Goal: Transaction & Acquisition: Purchase product/service

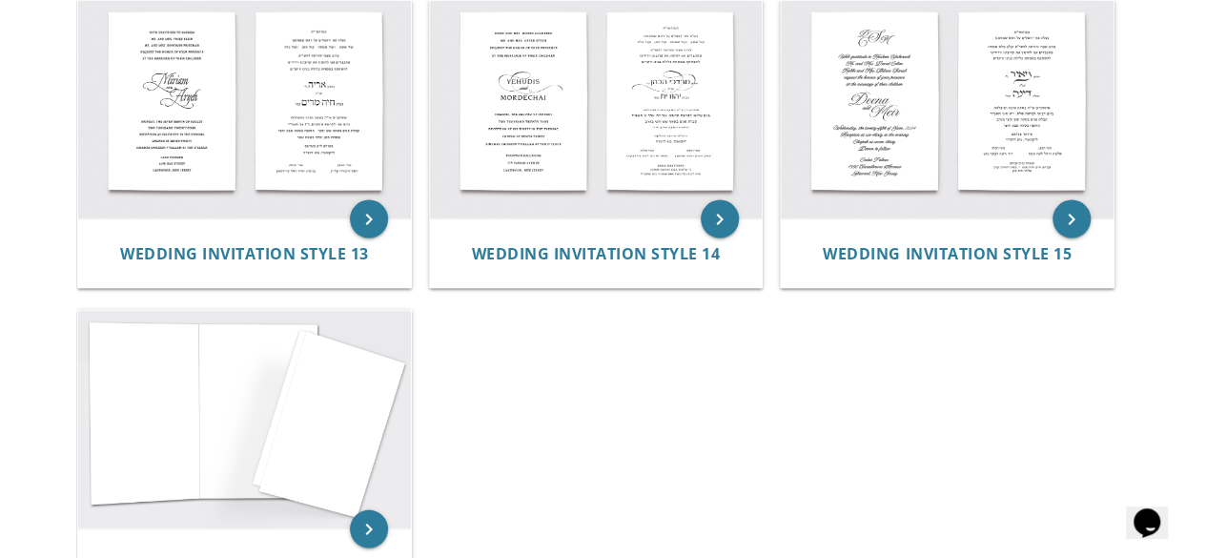
scroll to position [1792, 0]
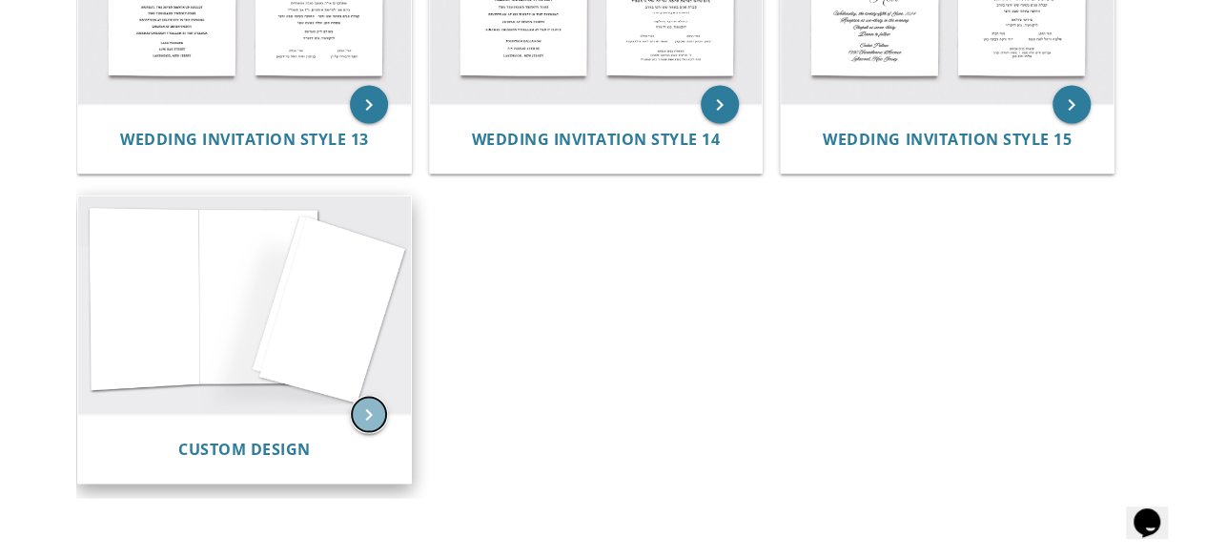
click at [367, 397] on icon "keyboard_arrow_right" at bounding box center [369, 414] width 38 height 38
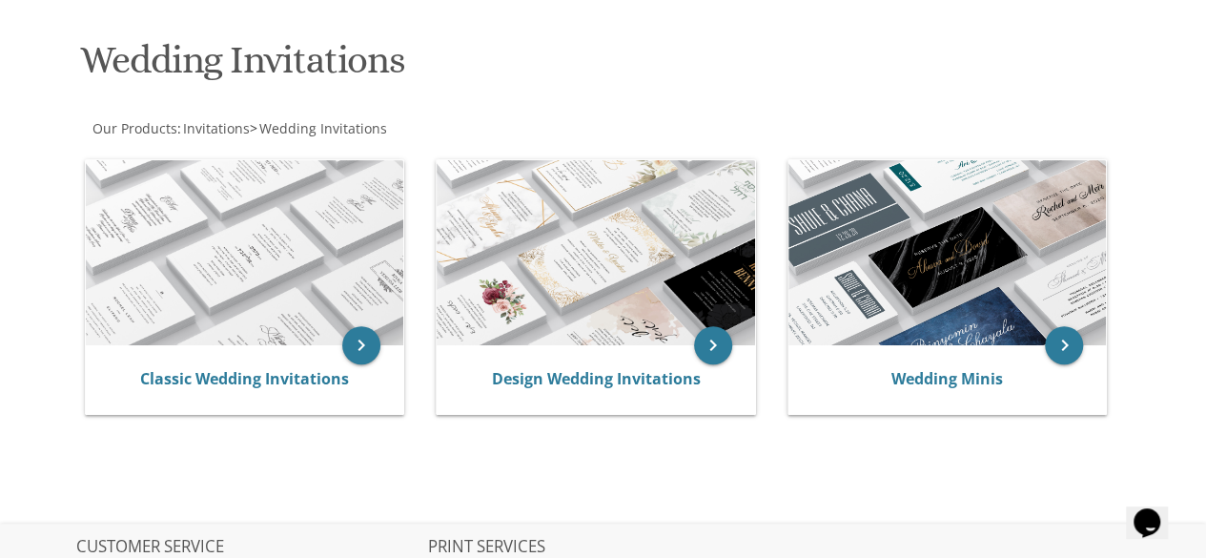
scroll to position [305, 0]
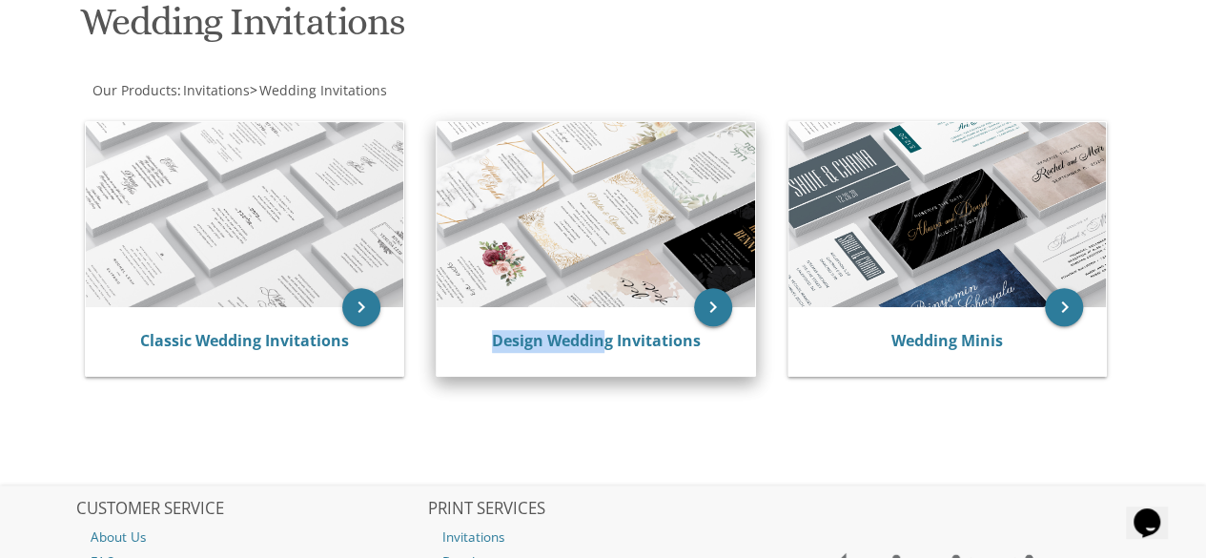
drag, startPoint x: 690, startPoint y: 316, endPoint x: 711, endPoint y: 308, distance: 22.7
click at [711, 308] on div "keyboard_arrow_right Design Wedding Invitations" at bounding box center [603, 252] width 344 height 287
click at [711, 308] on icon "keyboard_arrow_right" at bounding box center [713, 307] width 38 height 38
click at [689, 340] on link "Design Wedding Invitations" at bounding box center [596, 340] width 209 height 21
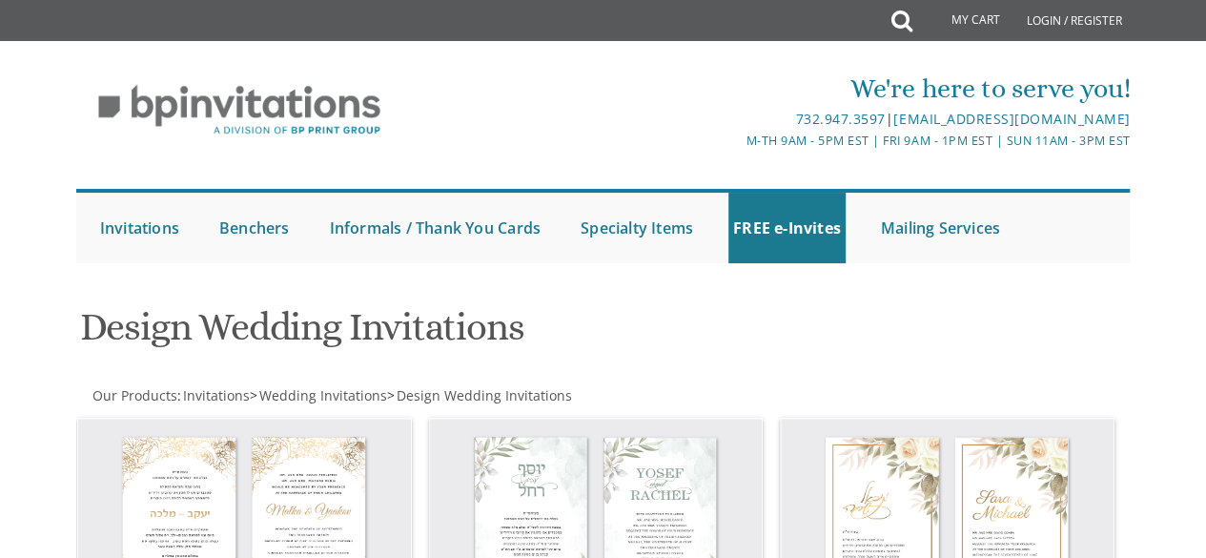
click at [677, 301] on div "Design Wedding Invitations" at bounding box center [424, 329] width 717 height 75
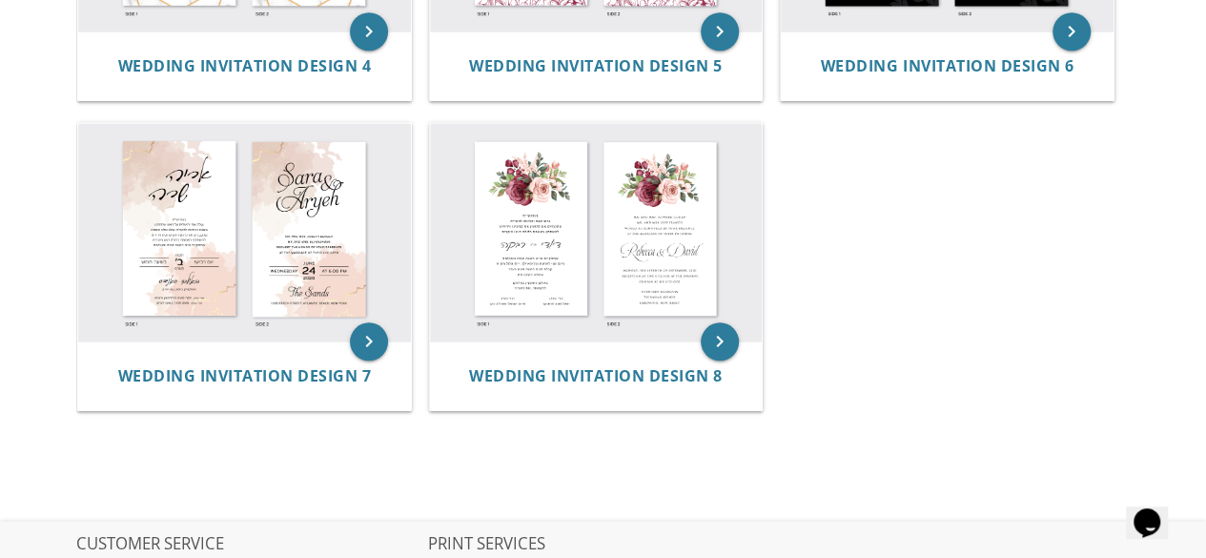
scroll to position [953, 0]
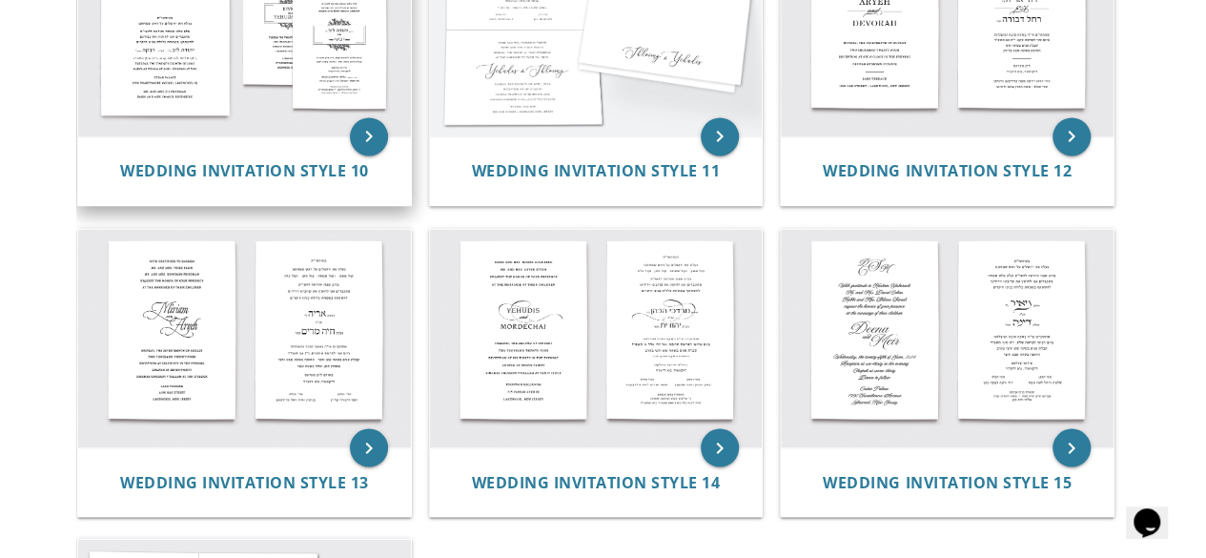
scroll to position [1487, 0]
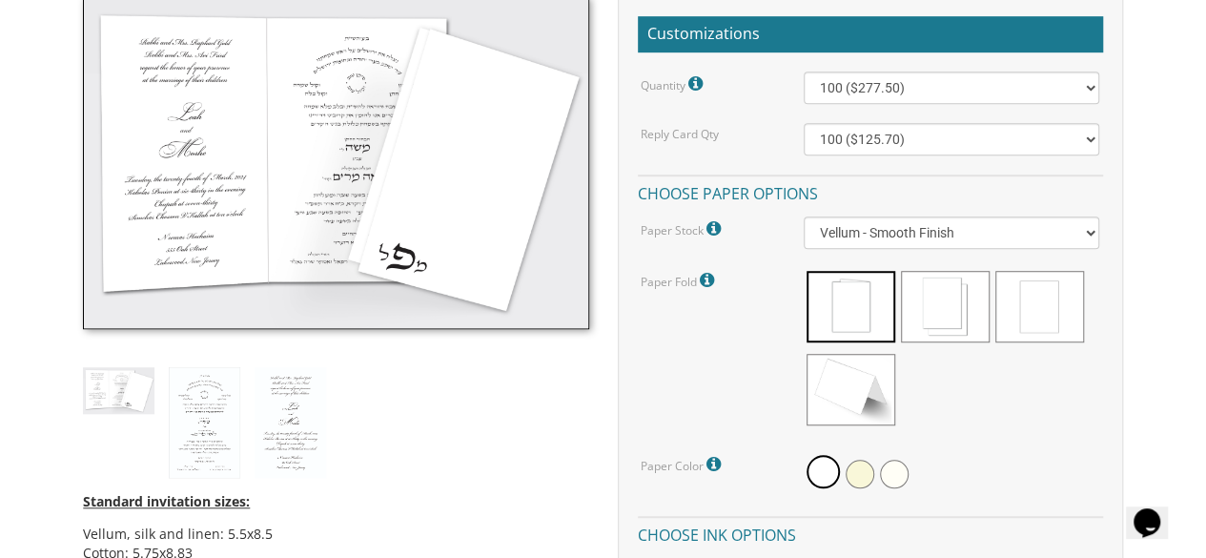
scroll to position [534, 0]
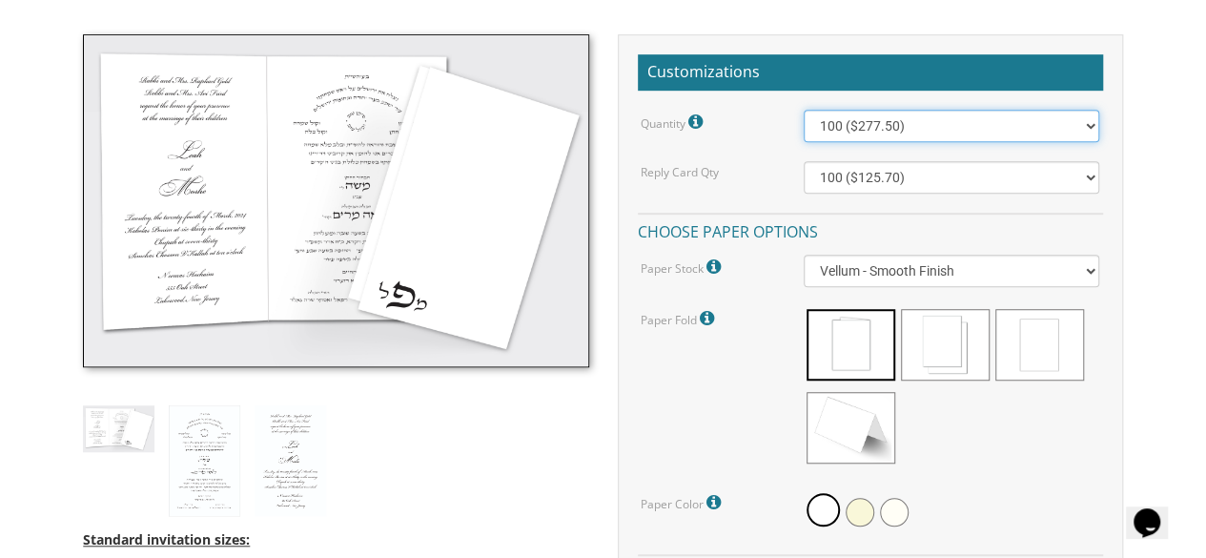
click at [857, 135] on select "100 ($277.50) 200 ($330.45) 300 ($380.65) 400 ($432.70) 500 ($482.10) 600 ($534…" at bounding box center [952, 126] width 296 height 32
click at [811, 45] on div "Customizations Quantity Please note: Quantities may be modified after order com…" at bounding box center [870, 554] width 505 height 1041
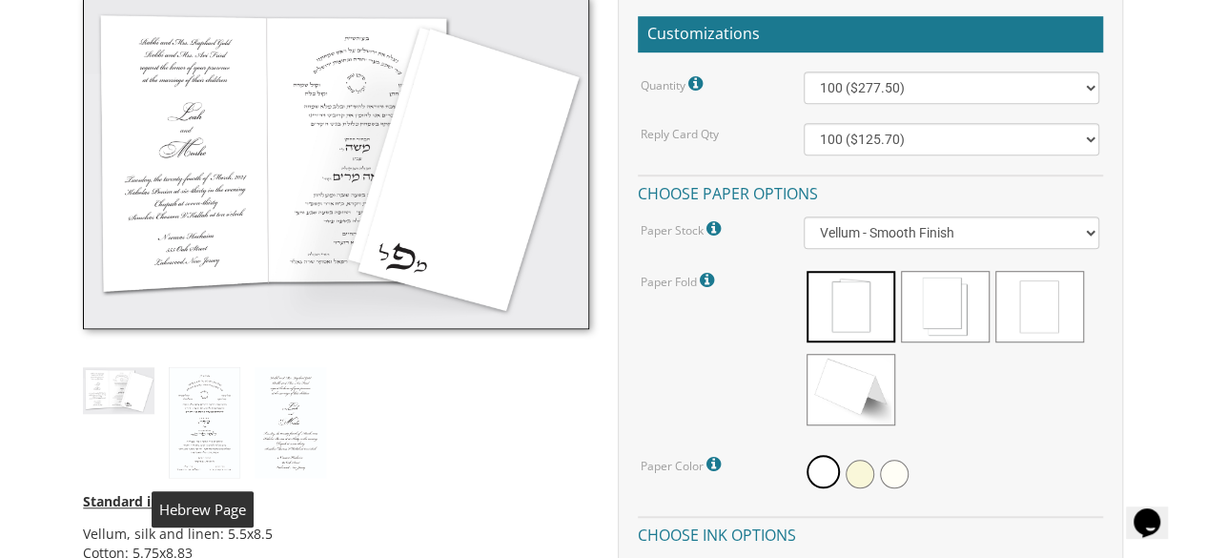
click at [194, 437] on img at bounding box center [204, 422] width 71 height 111
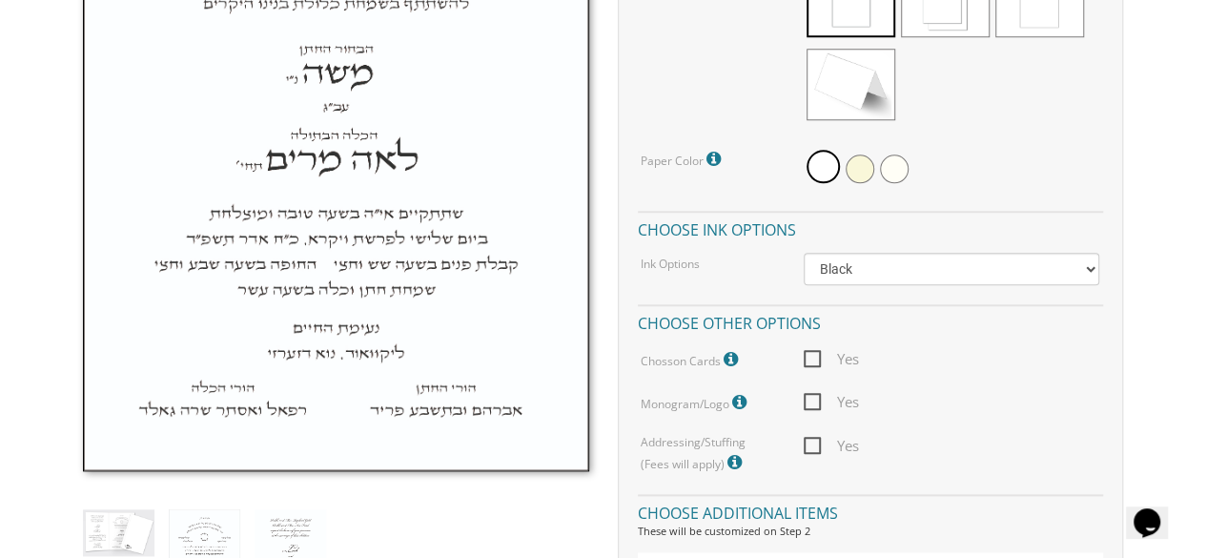
scroll to position [1029, 0]
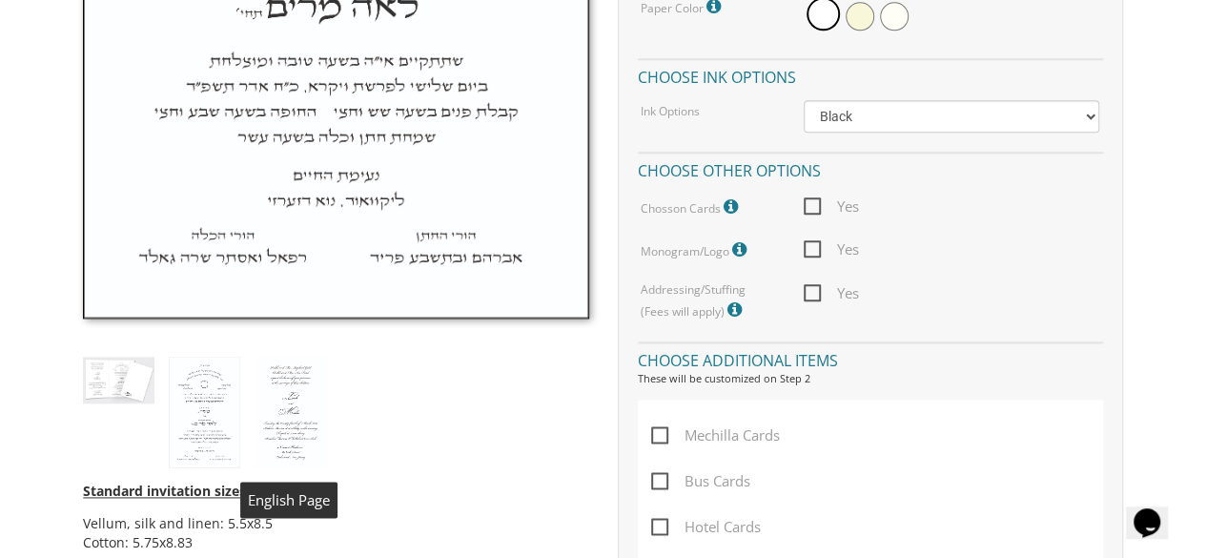
click at [276, 371] on img at bounding box center [290, 412] width 71 height 111
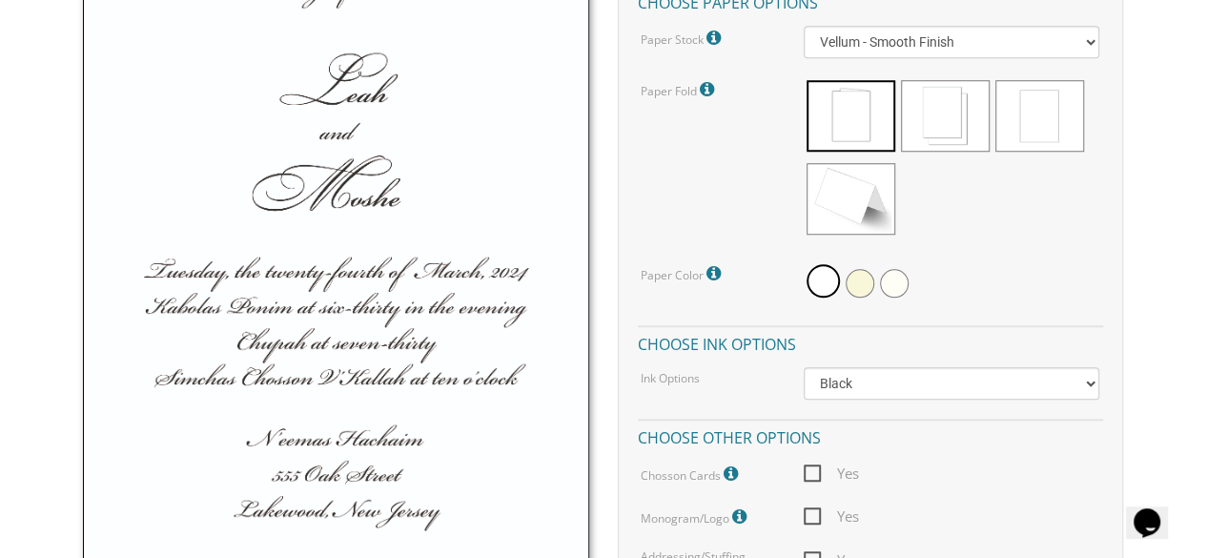
scroll to position [801, 0]
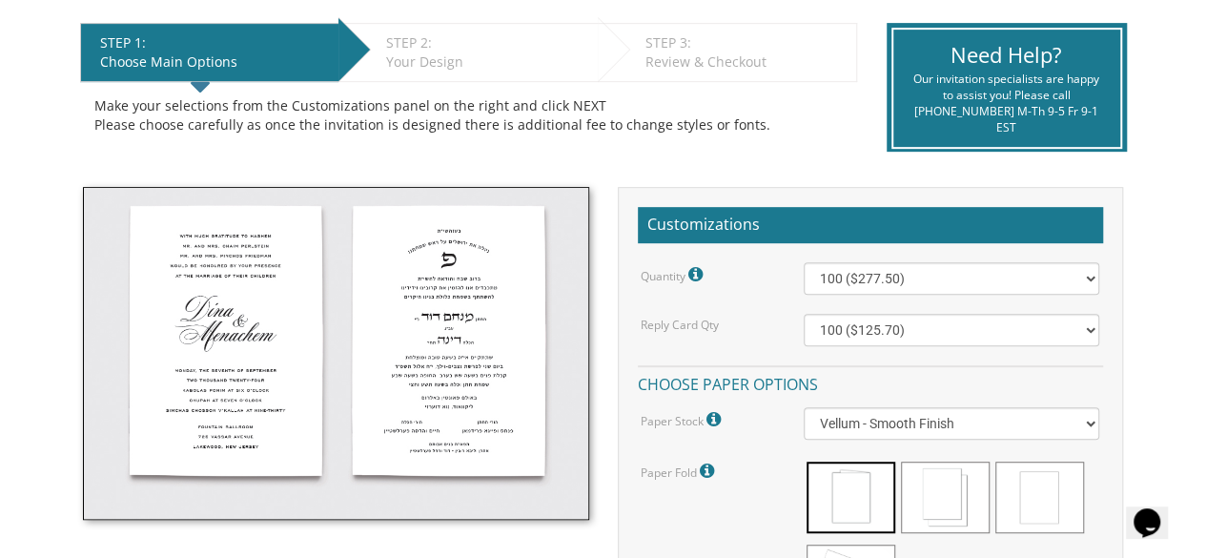
scroll to position [419, 0]
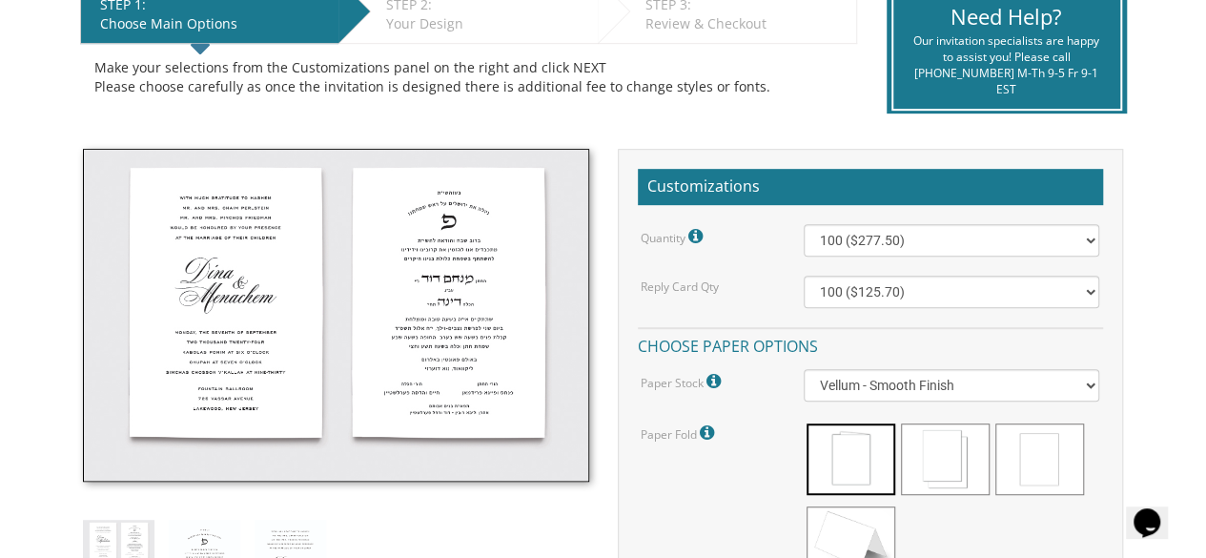
click at [442, 287] on img at bounding box center [335, 315] width 505 height 333
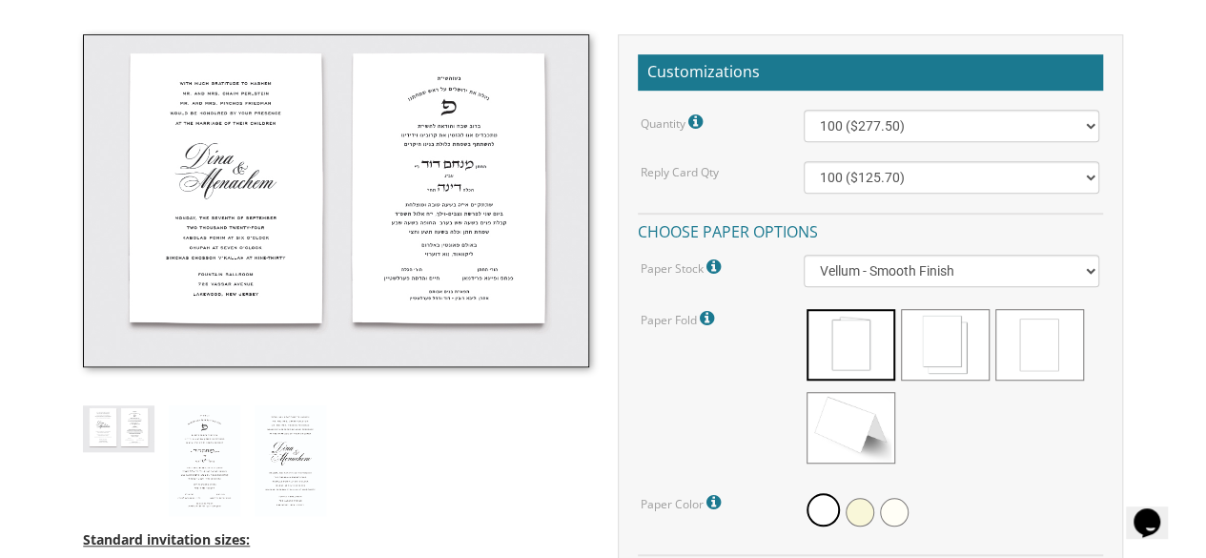
scroll to position [572, 0]
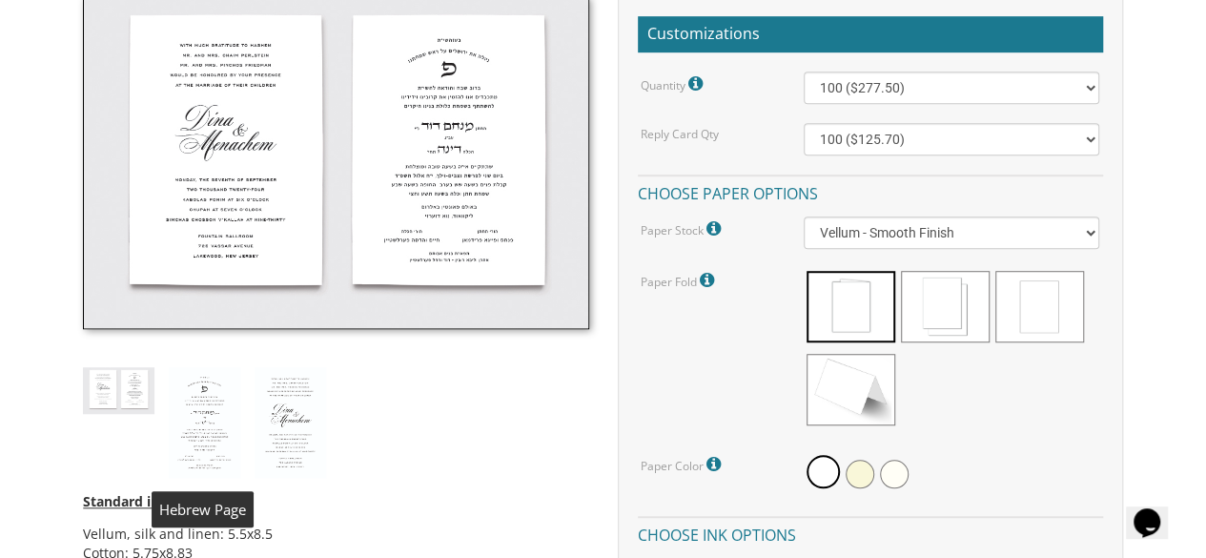
click at [217, 422] on img at bounding box center [204, 422] width 71 height 111
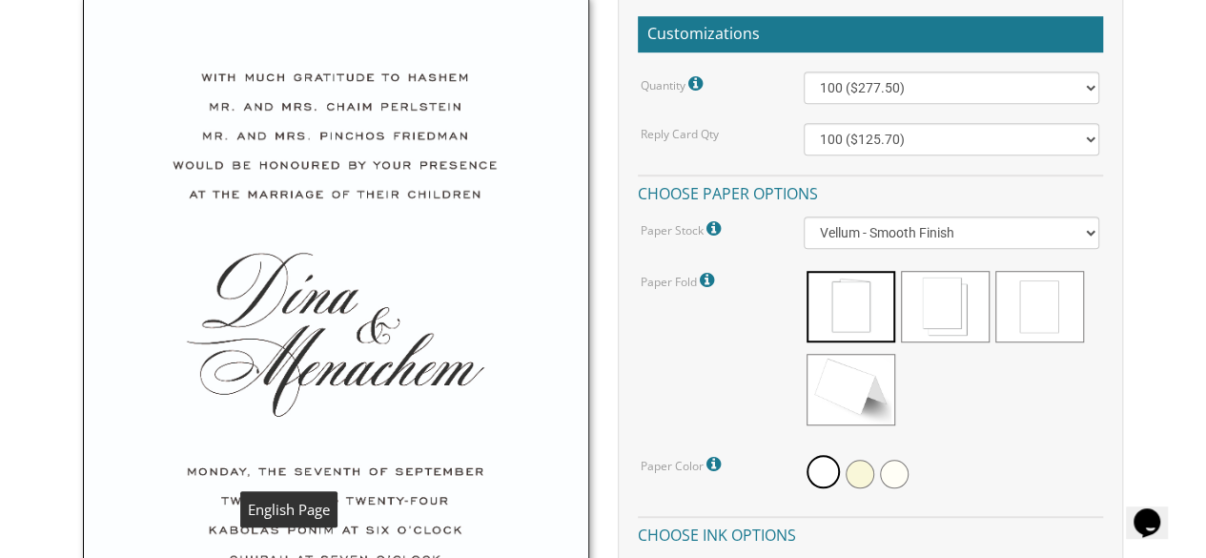
click at [372, 205] on img at bounding box center [335, 386] width 505 height 780
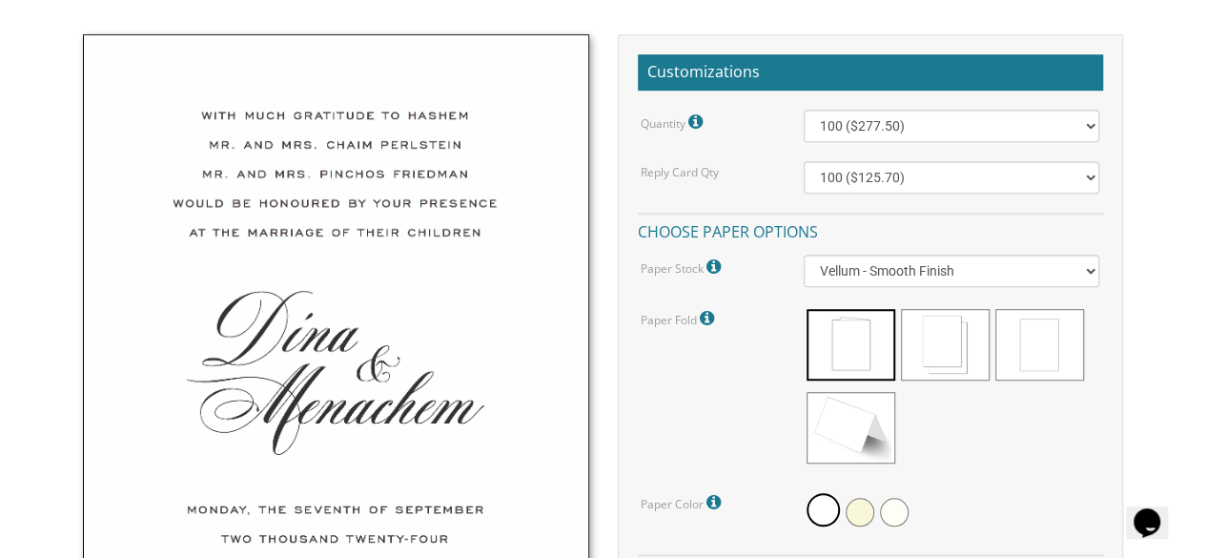
scroll to position [419, 0]
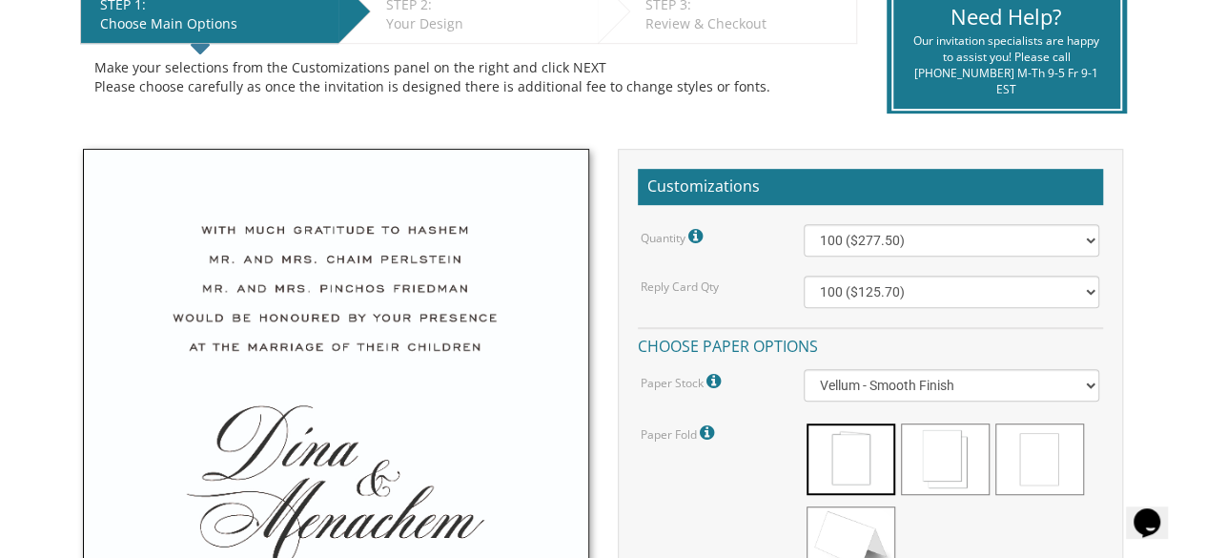
click at [295, 177] on img at bounding box center [335, 539] width 505 height 780
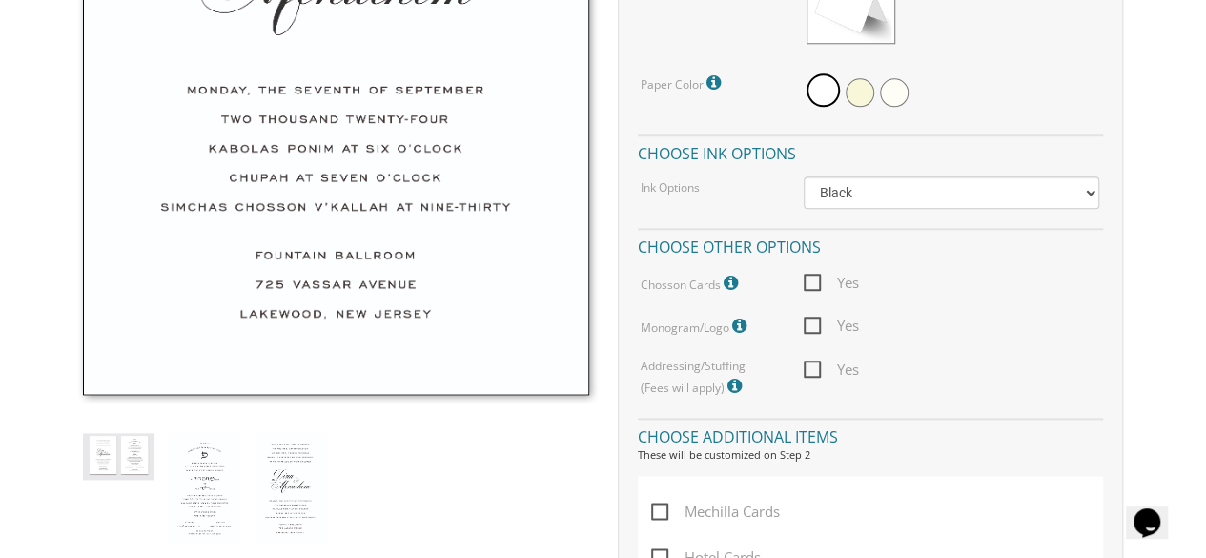
scroll to position [991, 0]
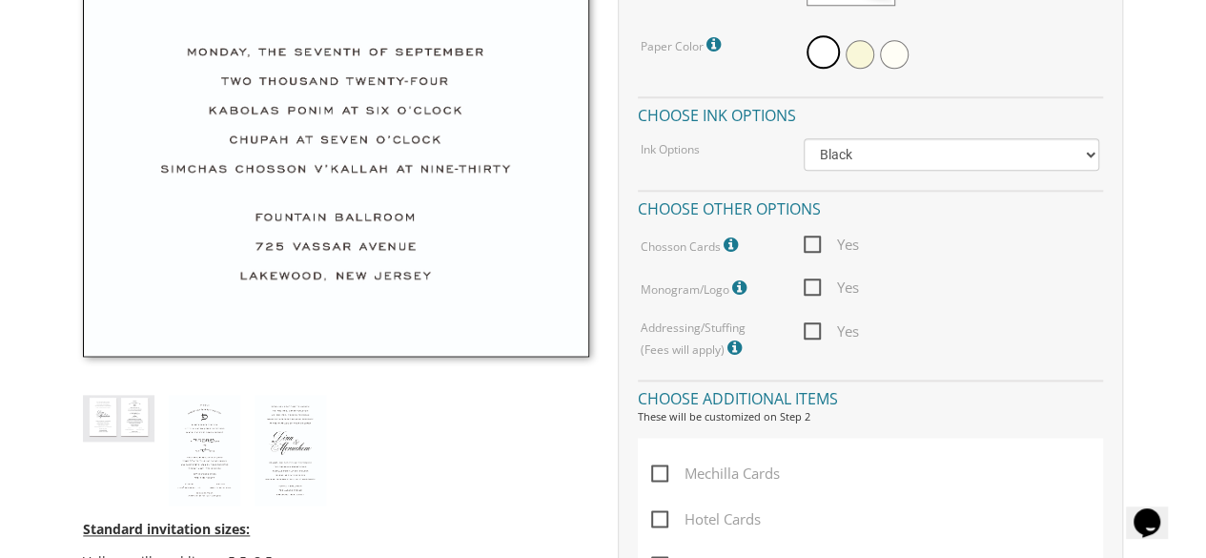
click at [726, 243] on icon at bounding box center [732, 244] width 19 height 17
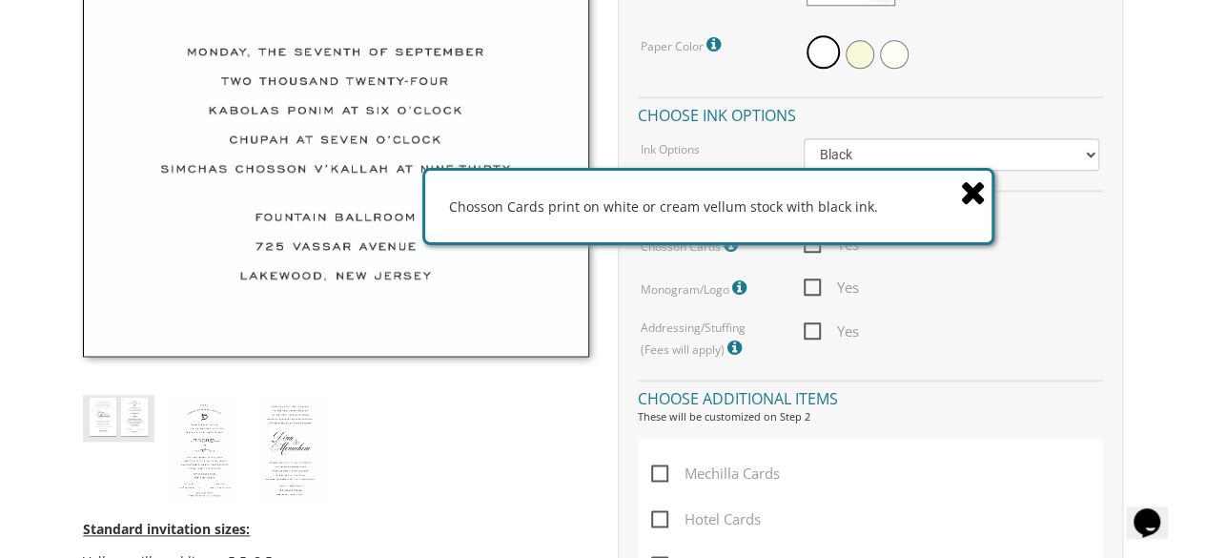
click at [979, 182] on icon at bounding box center [973, 191] width 27 height 33
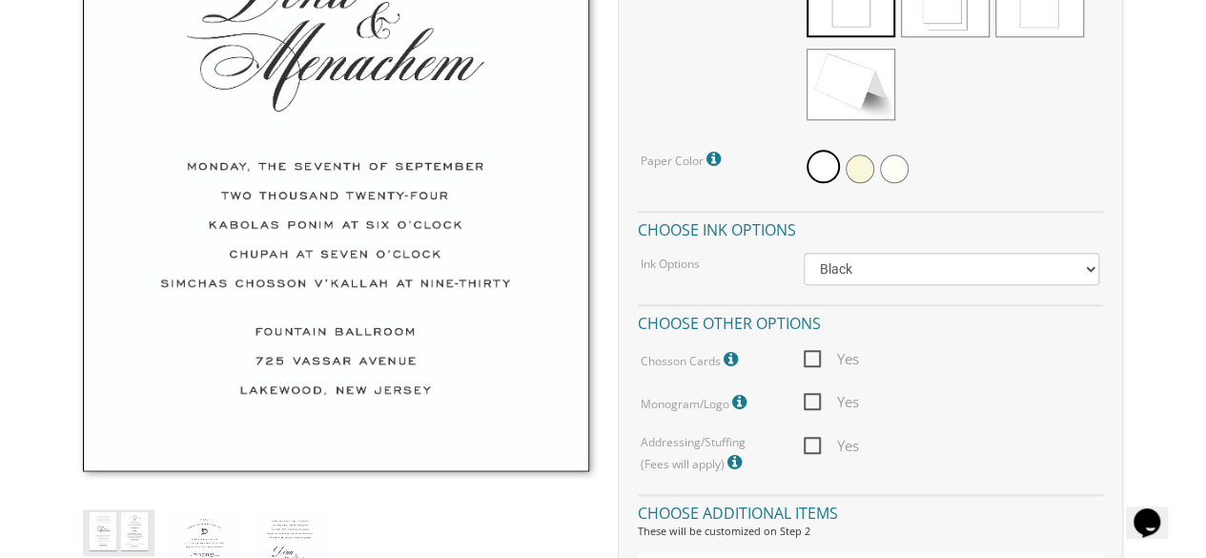
scroll to position [953, 0]
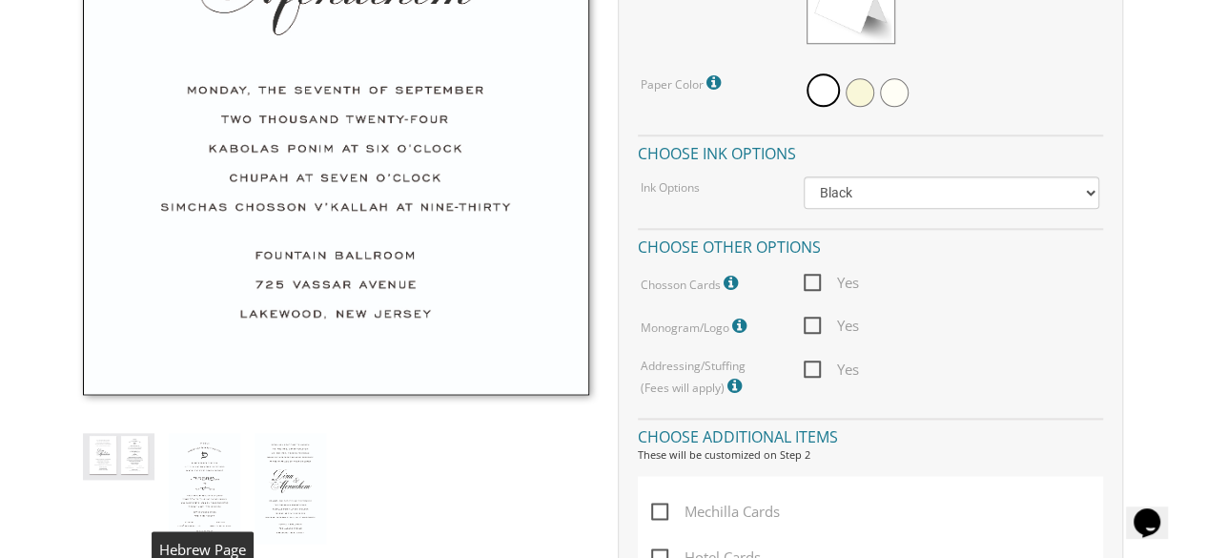
click at [209, 472] on img at bounding box center [204, 488] width 71 height 111
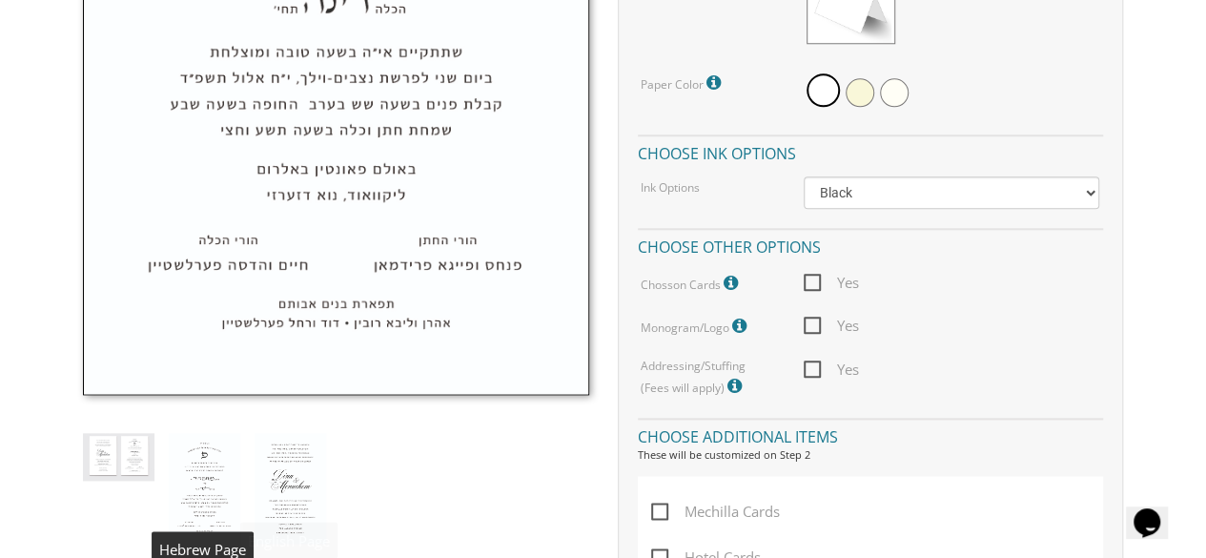
click at [212, 490] on img at bounding box center [204, 488] width 71 height 111
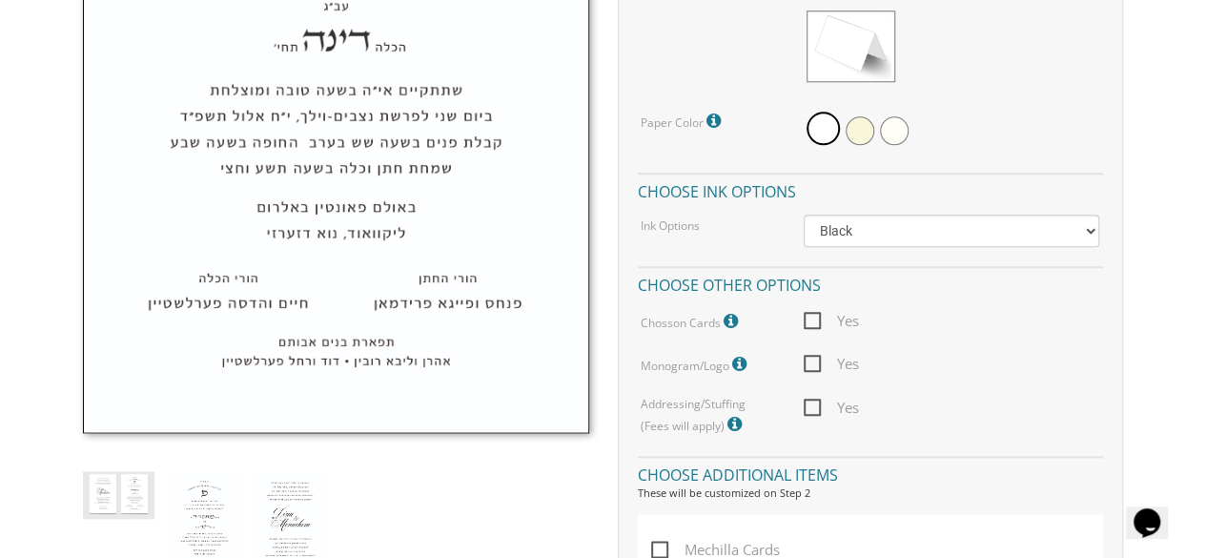
click at [400, 493] on div "Standard invitation sizes: Vellum, silk and linen: 5.5x8.5 Cotton: 5.75x8.83 St…" at bounding box center [336, 314] width 534 height 1323
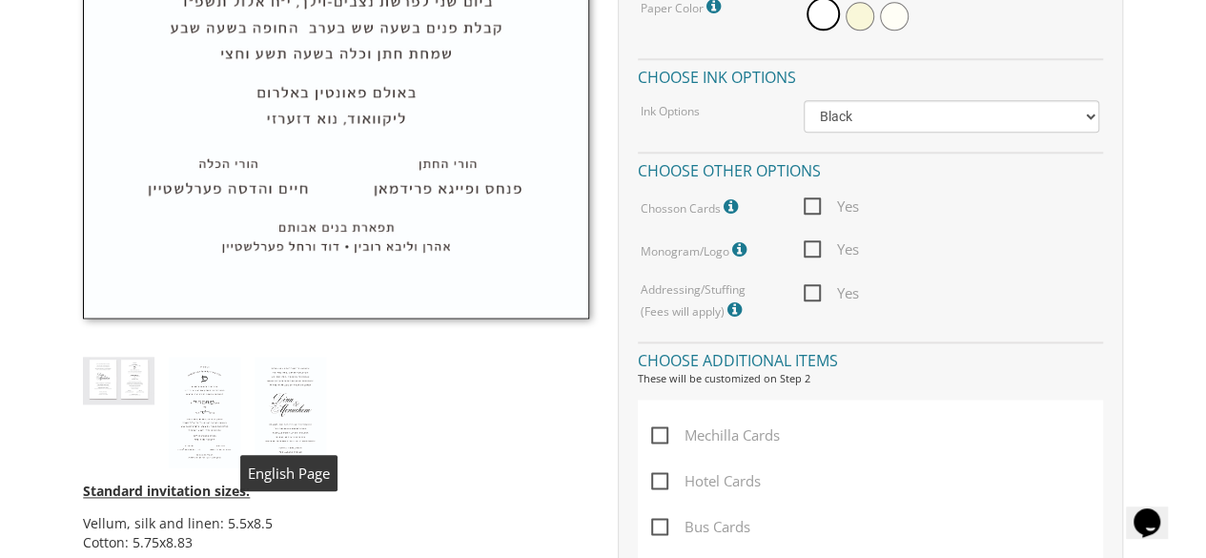
scroll to position [1068, 0]
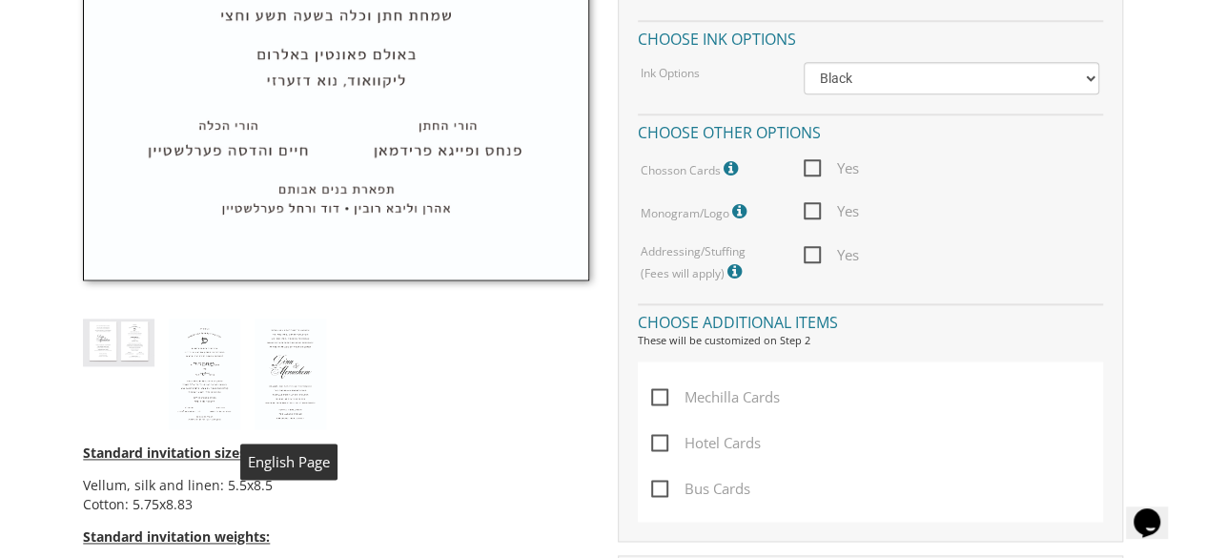
click at [297, 366] on img at bounding box center [290, 373] width 71 height 111
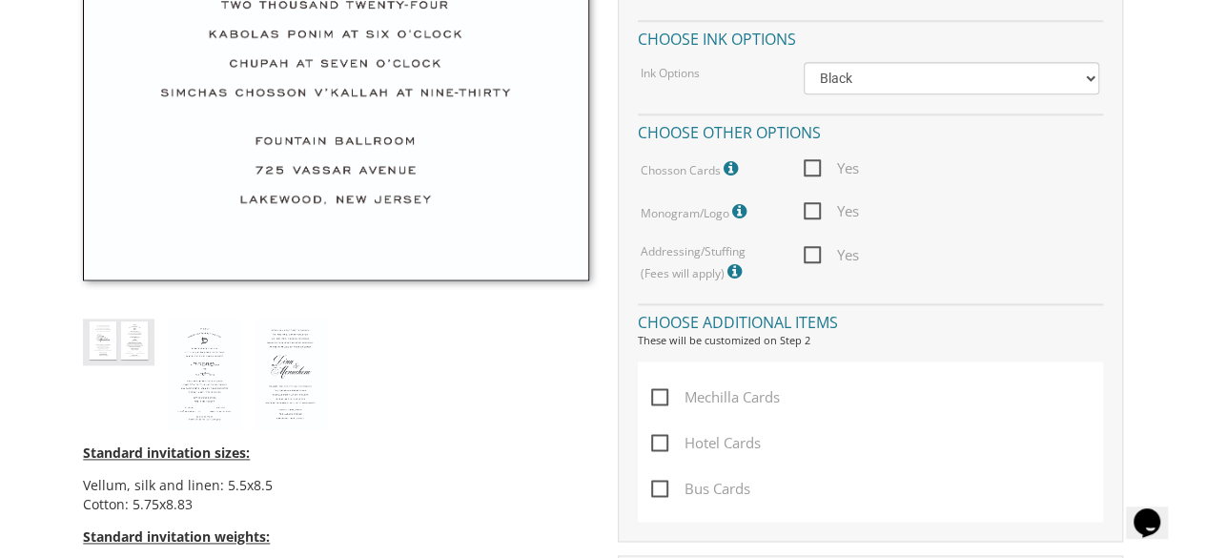
click at [398, 414] on div "Standard invitation sizes: Vellum, silk and linen: 5.5x8.5 Cotton: 5.75x8.83 St…" at bounding box center [336, 162] width 534 height 1323
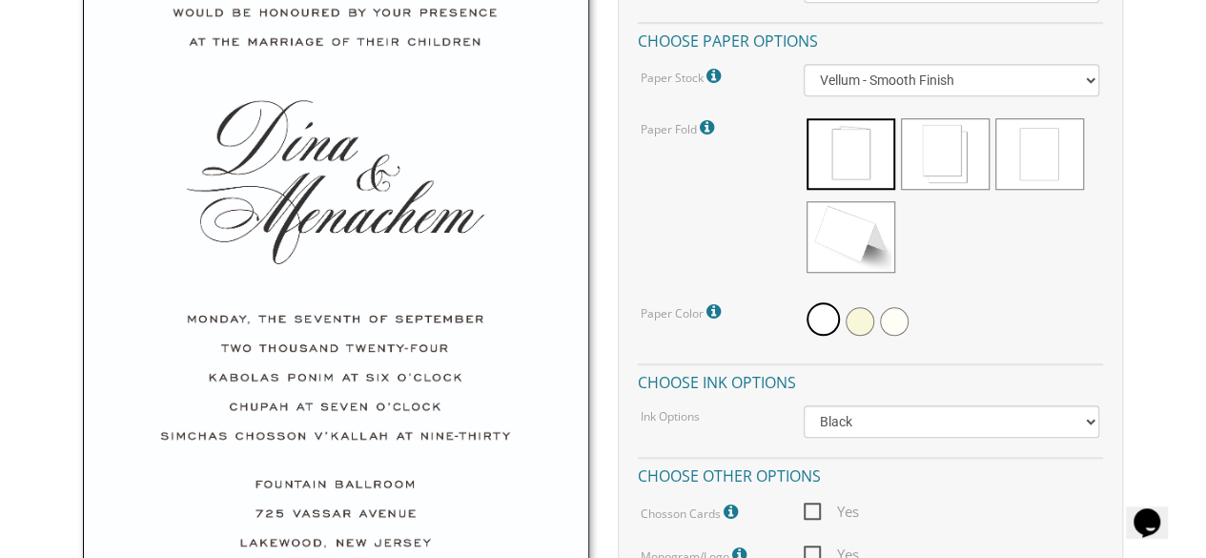
scroll to position [763, 0]
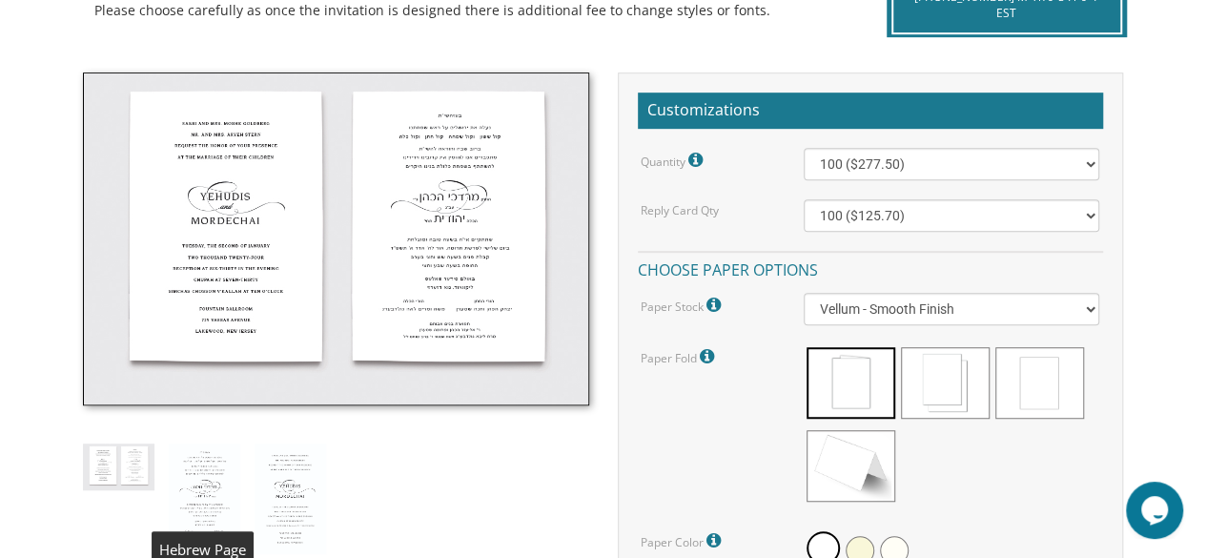
click at [208, 506] on img at bounding box center [204, 498] width 71 height 111
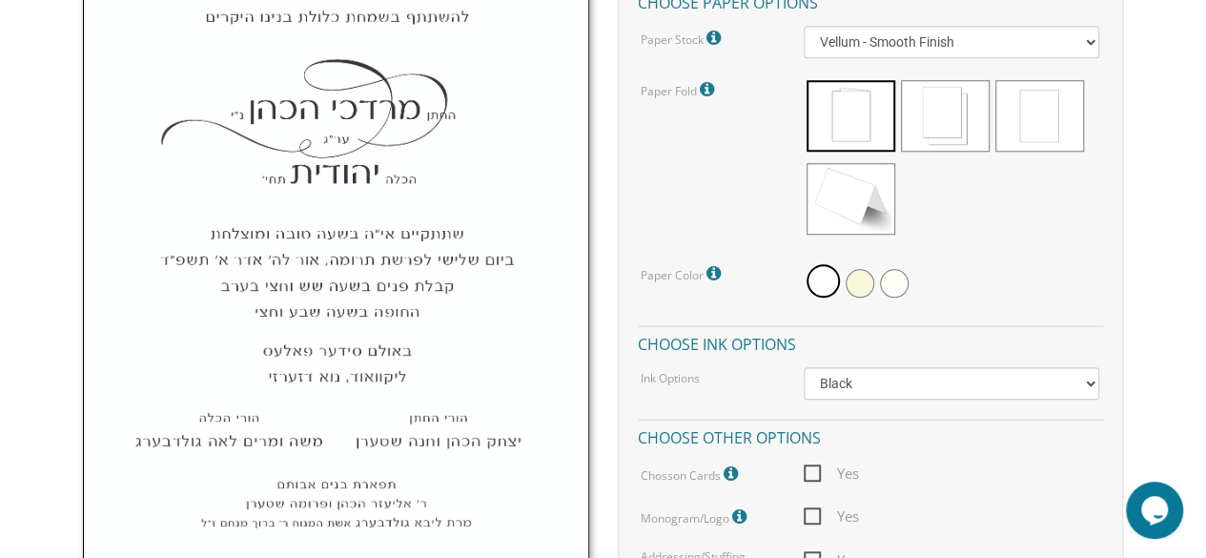
scroll to position [801, 0]
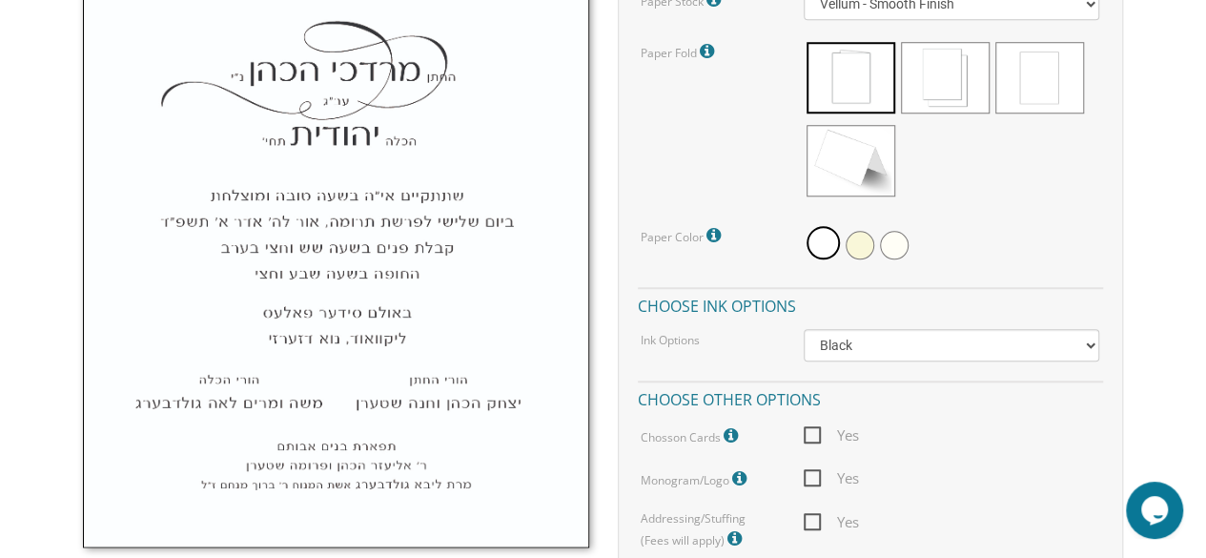
click at [494, 399] on img at bounding box center [335, 157] width 505 height 780
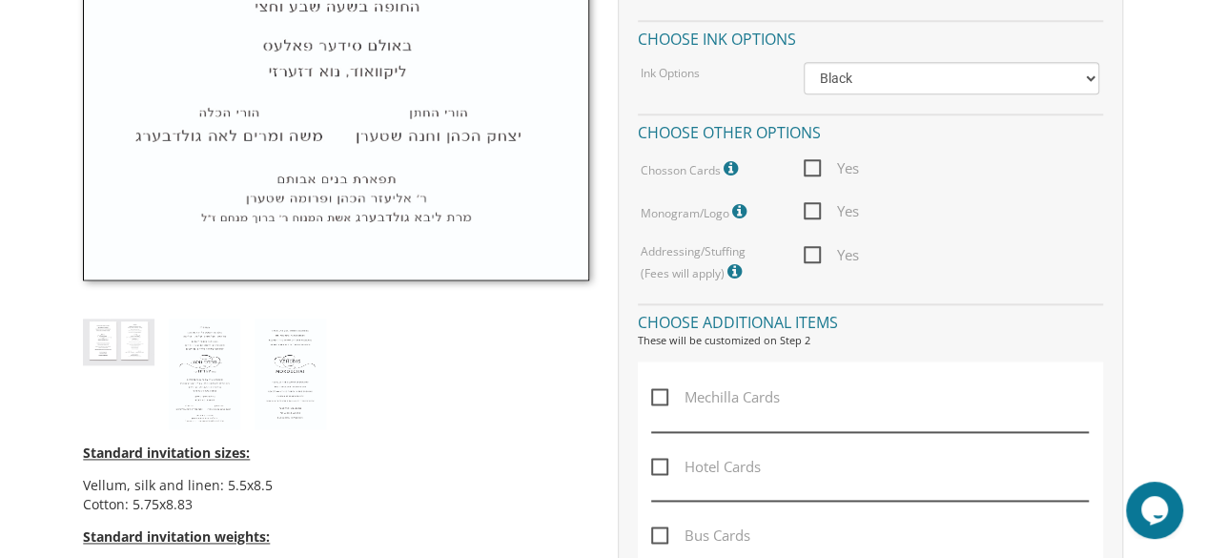
scroll to position [1144, 0]
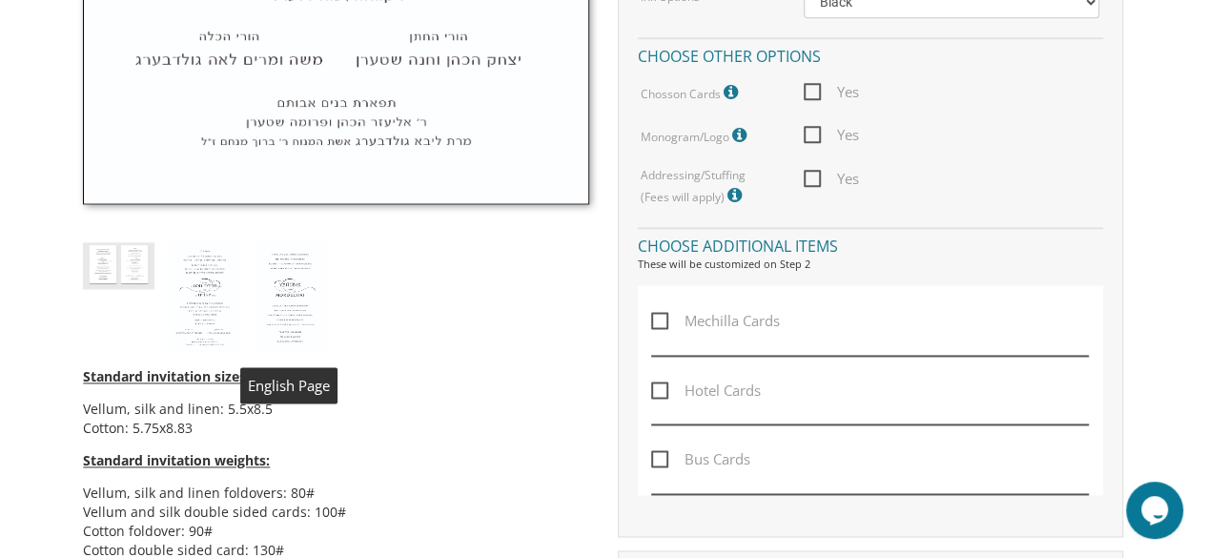
click at [282, 298] on img at bounding box center [290, 297] width 71 height 111
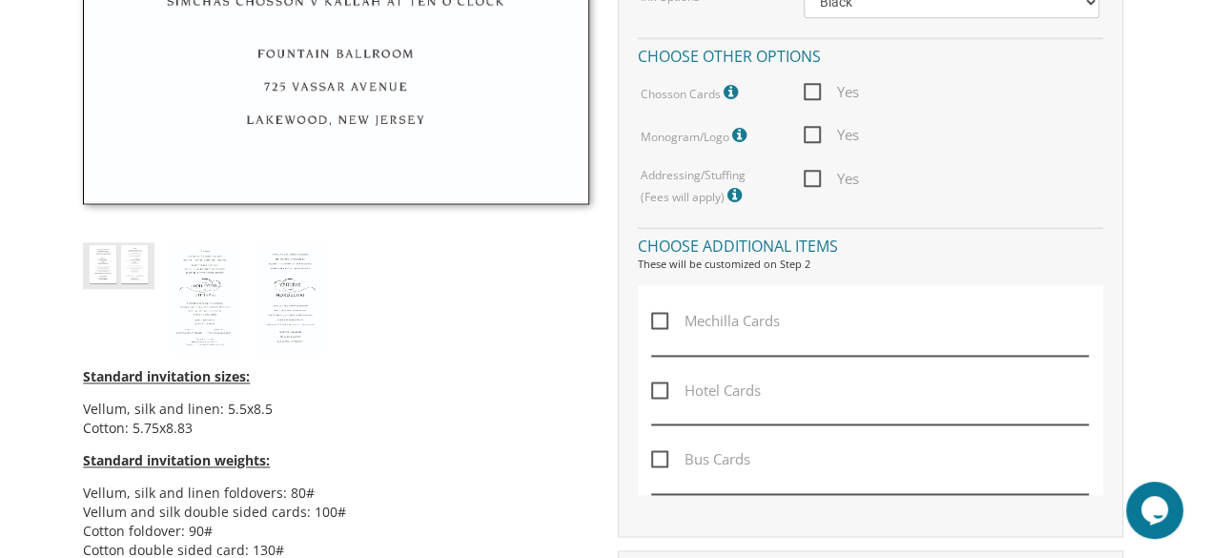
click at [461, 390] on div "Standard invitation sizes: Vellum, silk and linen: 5.5x8.5 Cotton: 5.75x8.83 St…" at bounding box center [335, 543] width 505 height 380
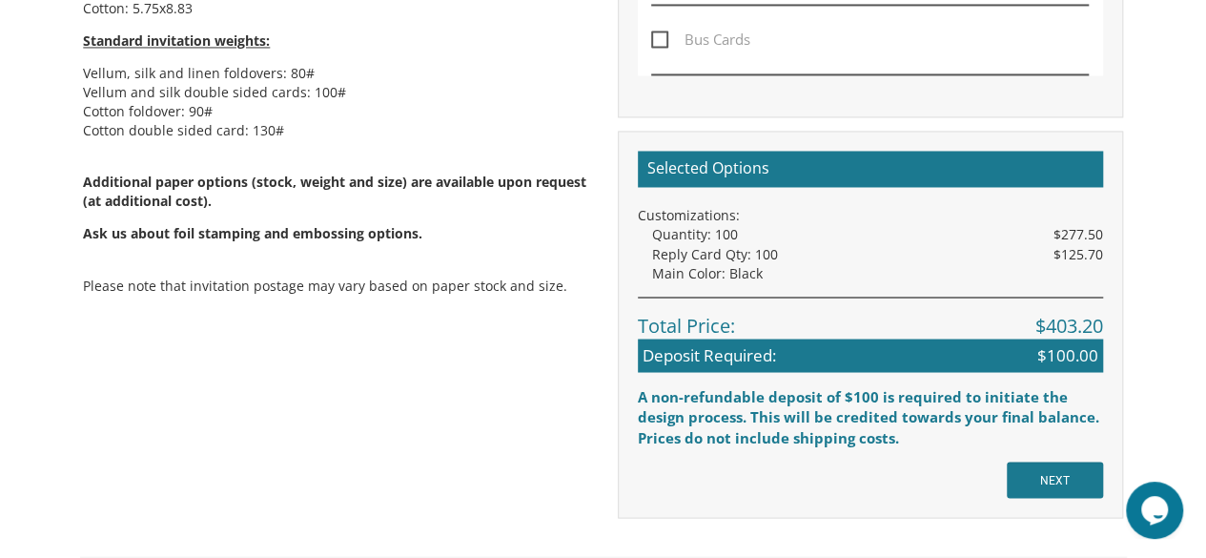
scroll to position [1640, 0]
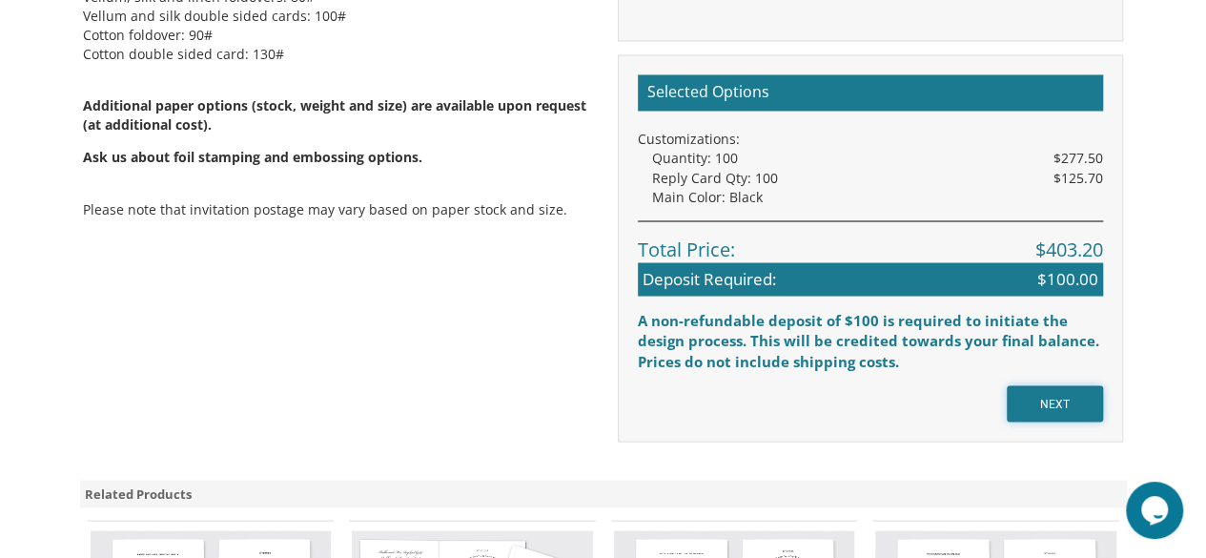
click at [1043, 404] on input "NEXT" at bounding box center [1055, 403] width 96 height 36
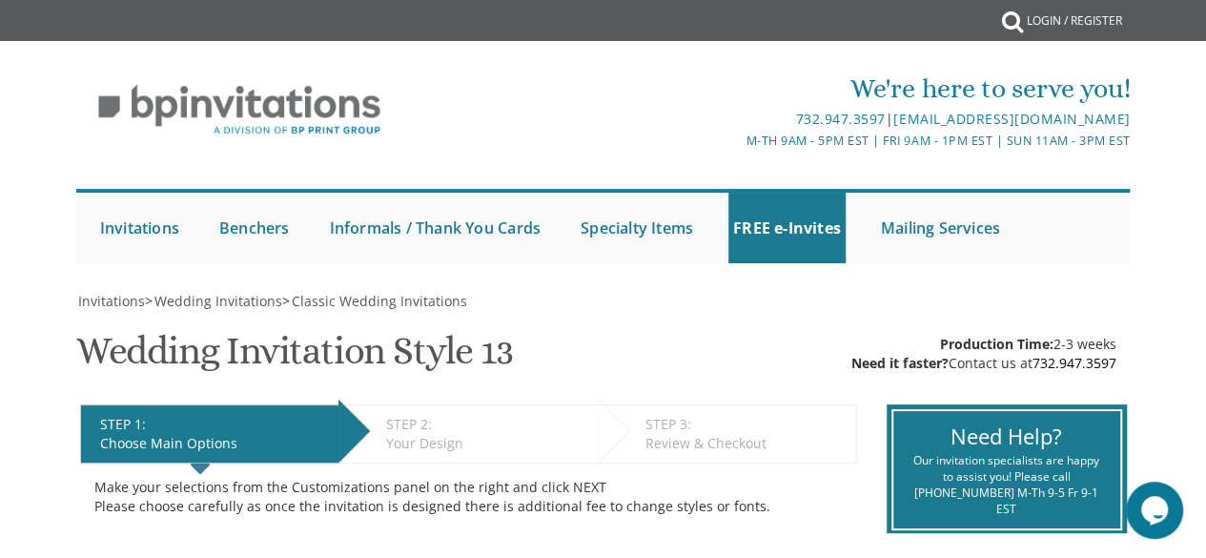
click at [588, 154] on div "We're here to serve you! 732.947.3597 | [EMAIL_ADDRESS][DOMAIN_NAME] M-Th 9am -…" at bounding box center [602, 110] width 1057 height 100
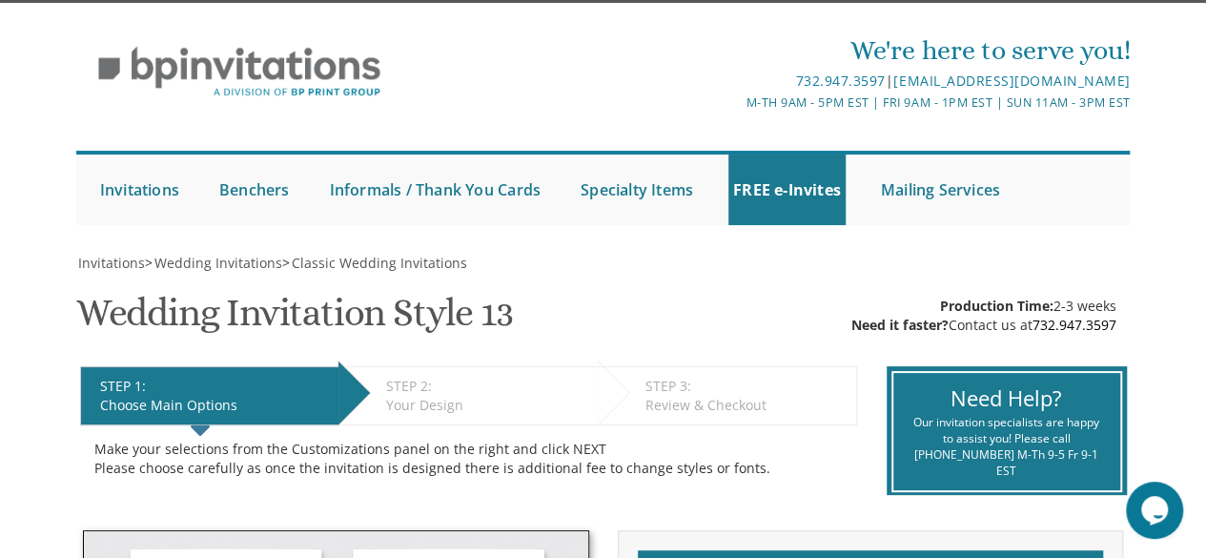
scroll to position [191, 0]
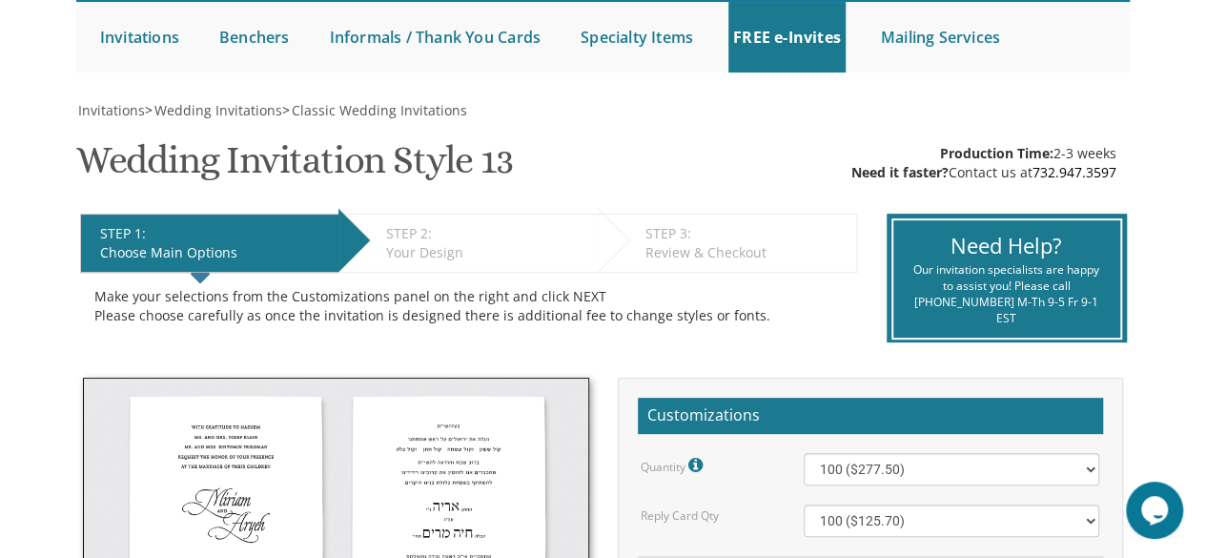
click at [773, 348] on div "STEP 1: EDIT Choose Main Options STEP 2: EDIT Your Design STEP 3: EDIT Review &…" at bounding box center [469, 279] width 806 height 158
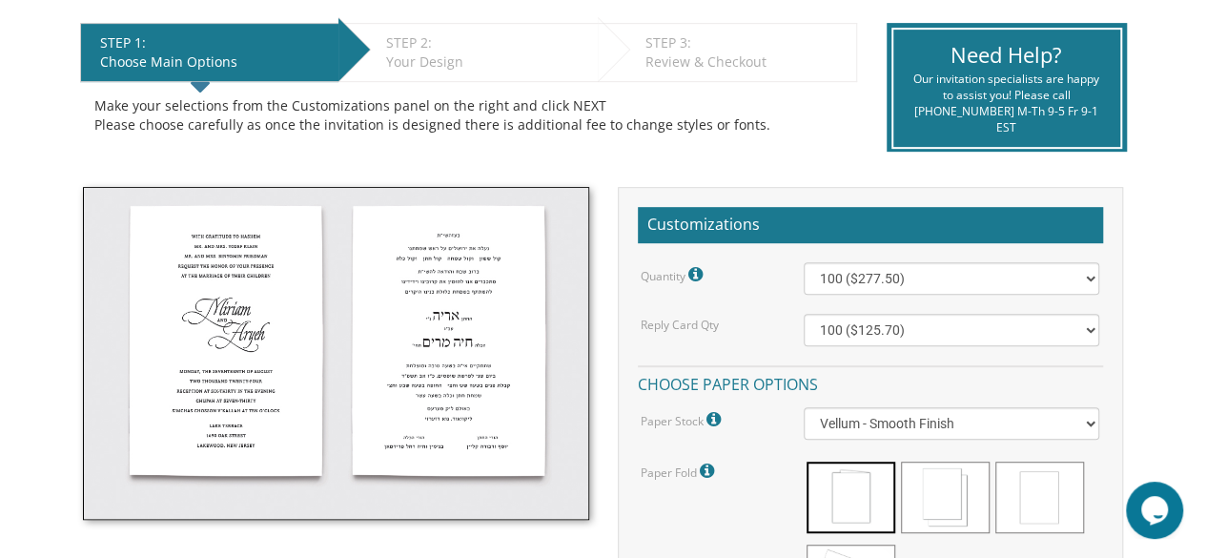
scroll to position [534, 0]
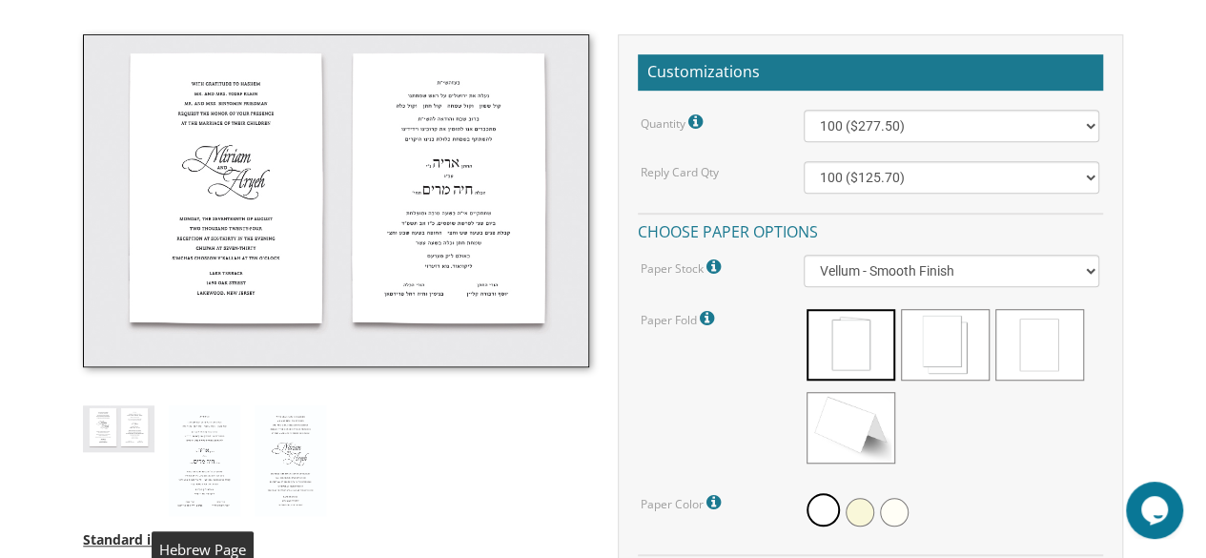
click at [196, 464] on img at bounding box center [204, 460] width 71 height 111
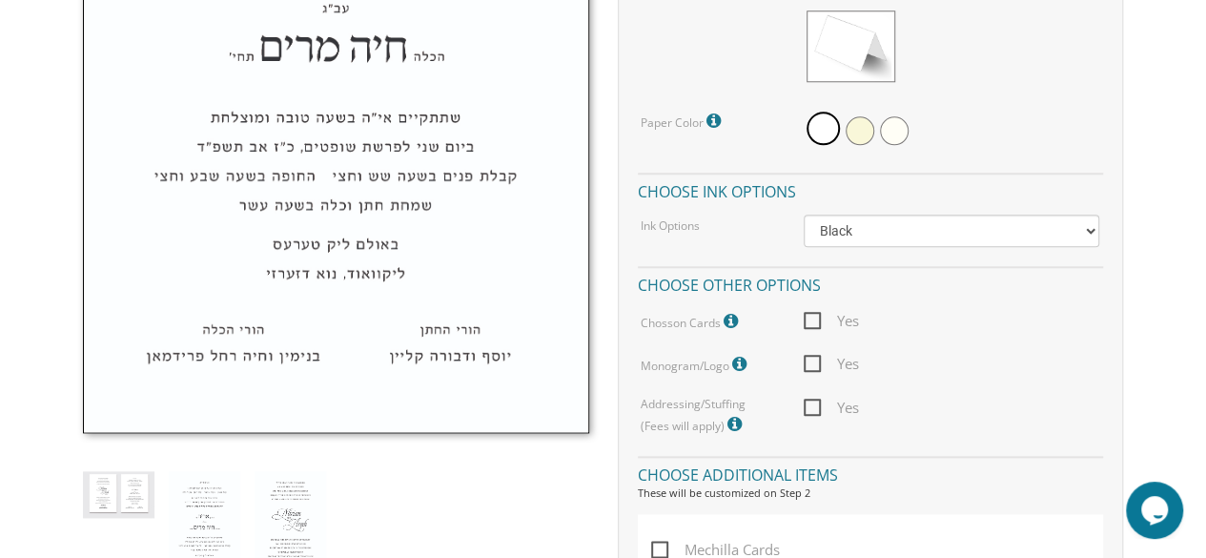
scroll to position [953, 0]
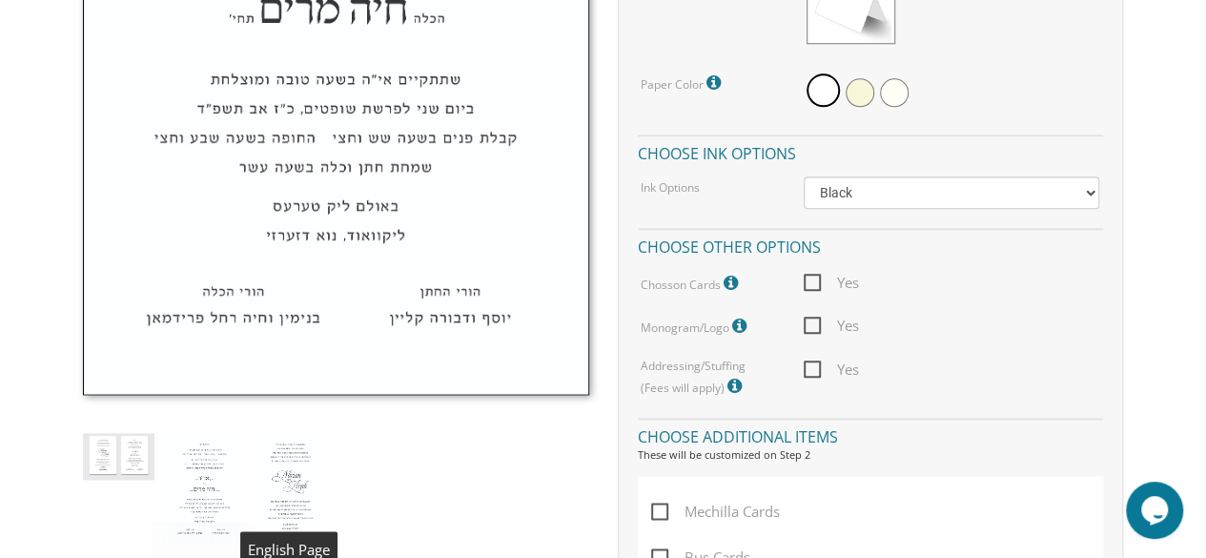
click at [272, 493] on img at bounding box center [290, 488] width 71 height 111
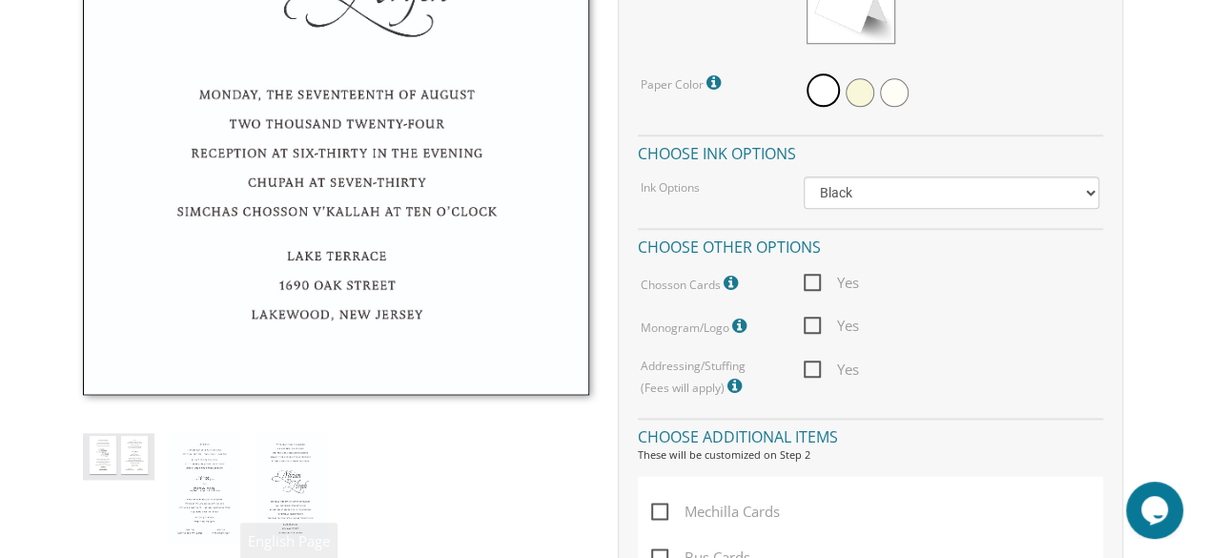
click at [370, 480] on div "Standard invitation sizes: Vellum, silk and linen: 5.5x8.5 Cotton: 5.75x8.83 St…" at bounding box center [336, 276] width 534 height 1323
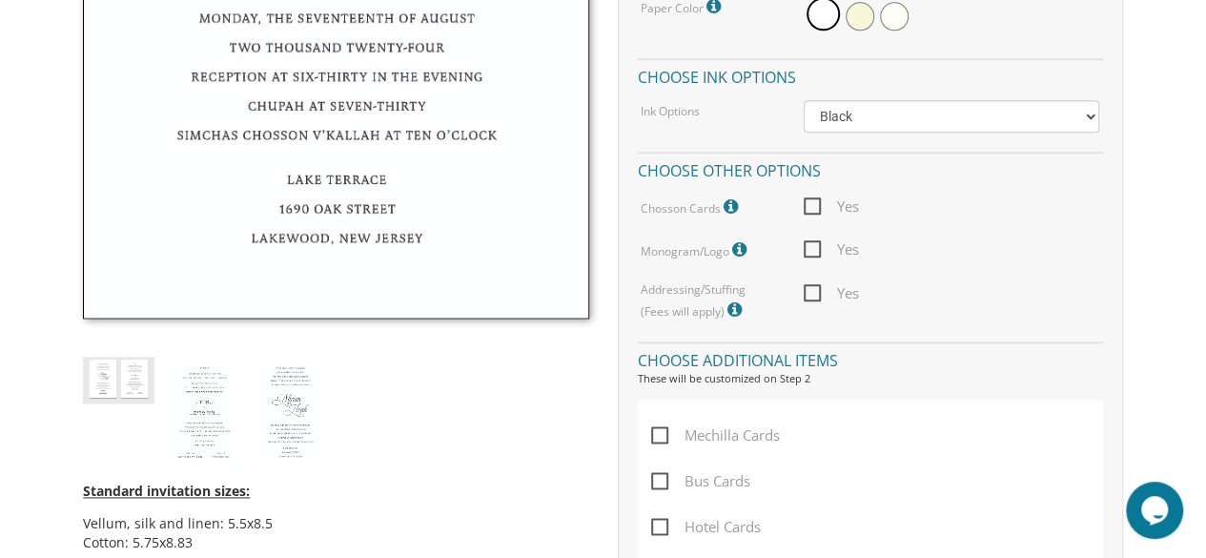
scroll to position [1106, 0]
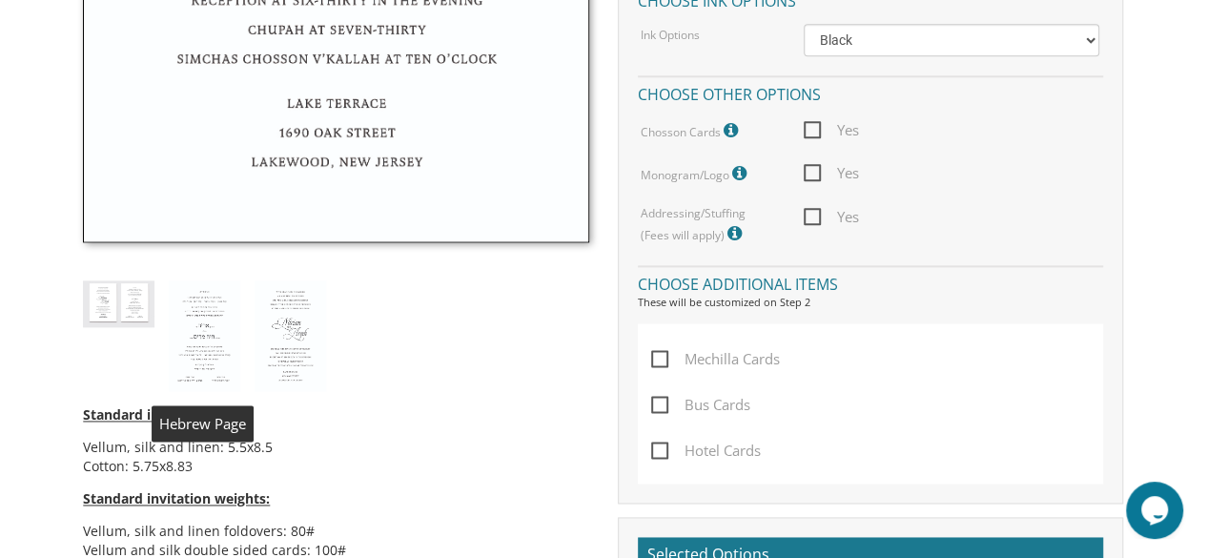
click at [201, 338] on img at bounding box center [204, 335] width 71 height 111
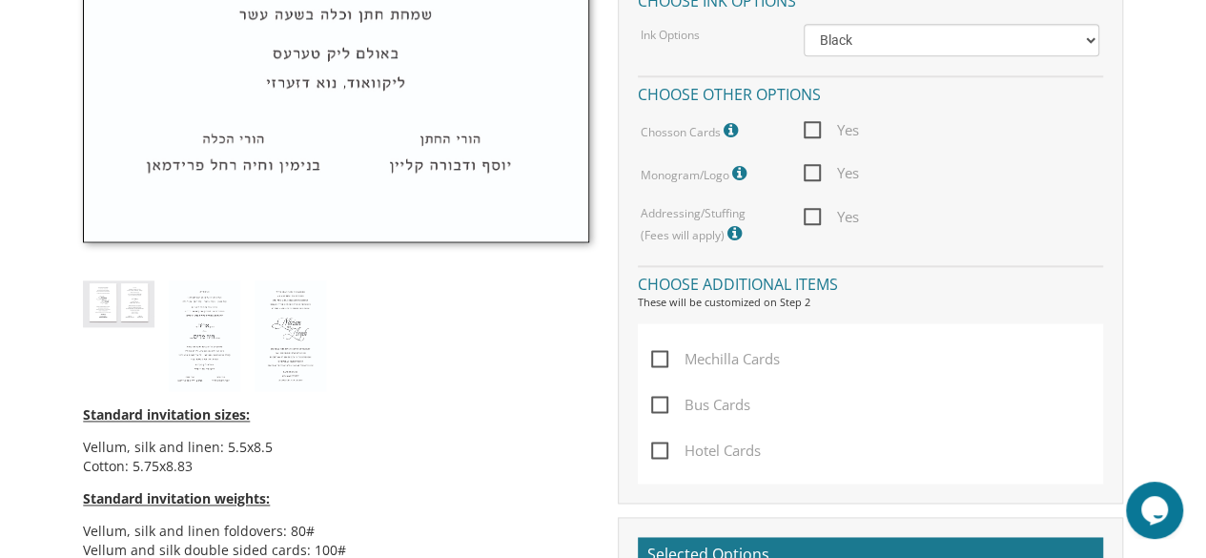
click at [434, 321] on div "Standard invitation sizes: Vellum, silk and linen: 5.5x8.5 Cotton: 5.75x8.83 St…" at bounding box center [336, 123] width 534 height 1323
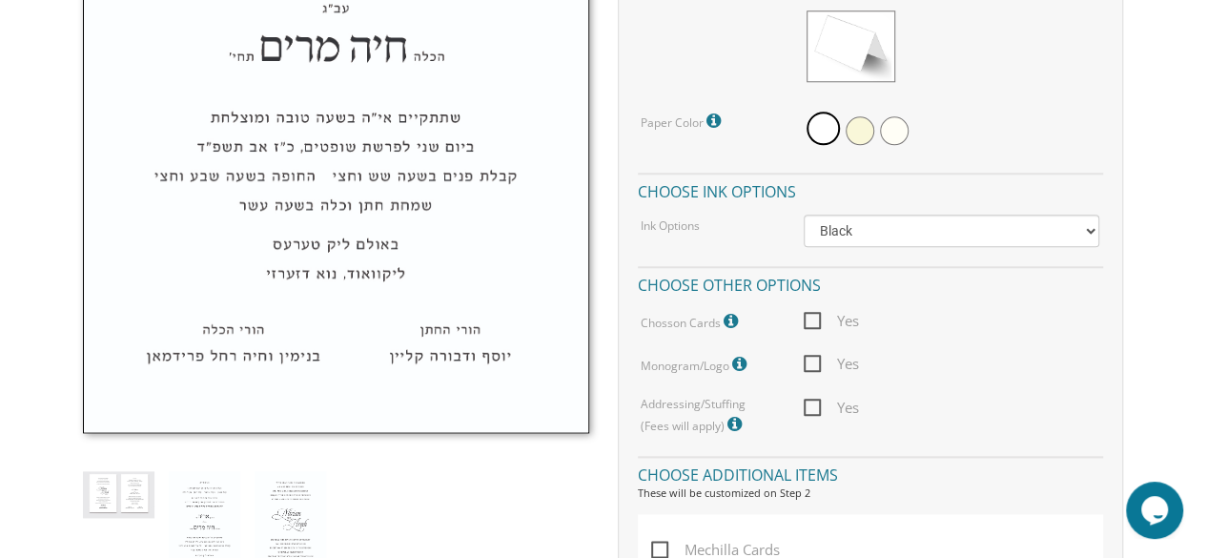
scroll to position [1029, 0]
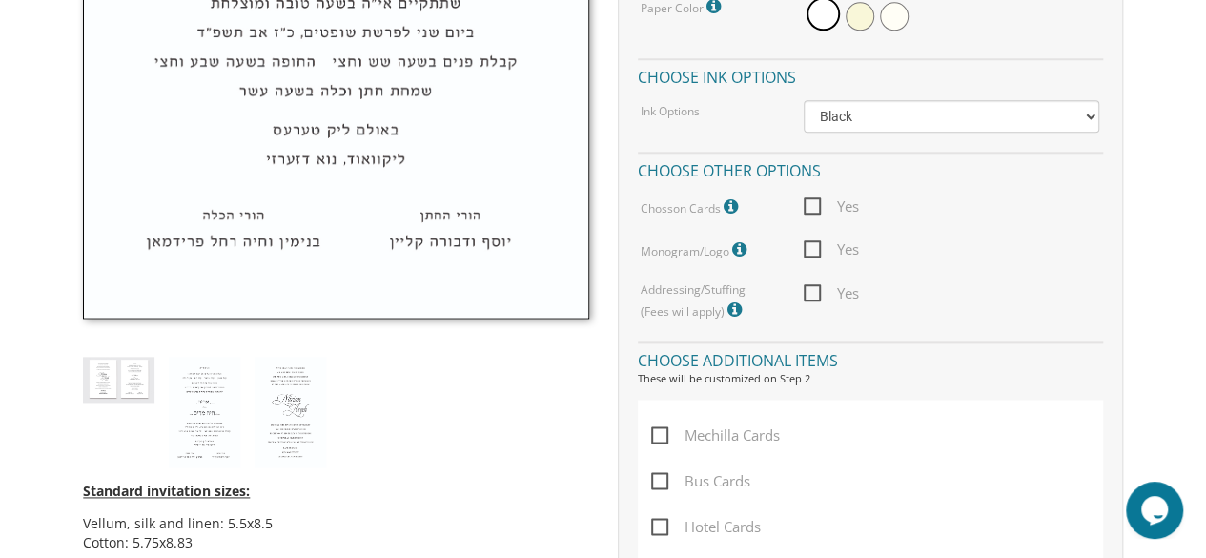
click at [128, 393] on img at bounding box center [118, 380] width 71 height 47
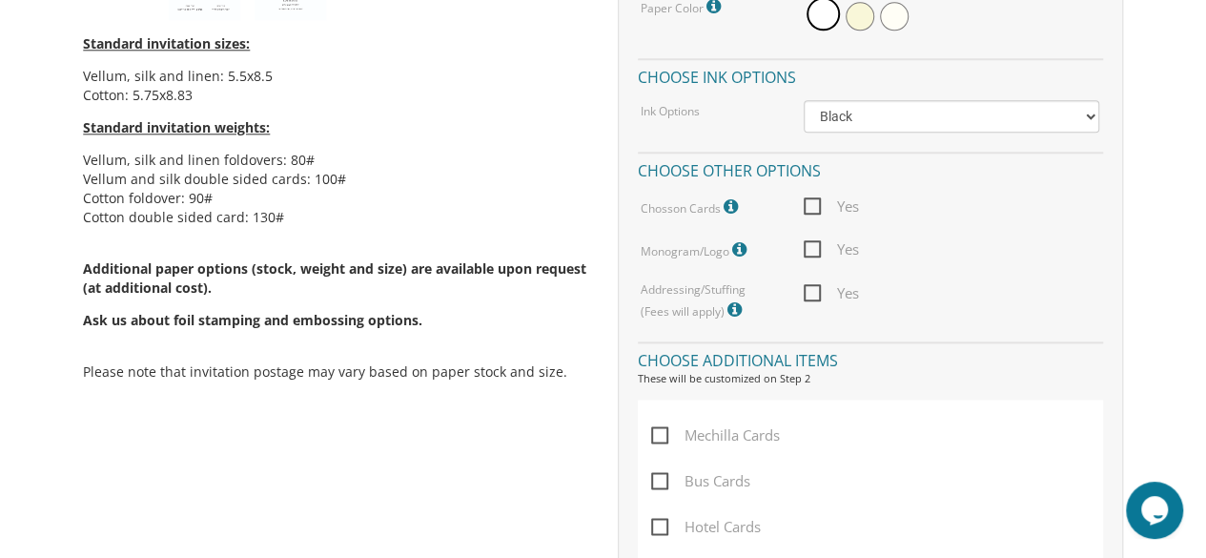
click at [461, 443] on div "Standard invitation sizes: Vellum, silk and linen: 5.5x8.5 Cotton: 5.75x8.83 St…" at bounding box center [603, 259] width 1069 height 1441
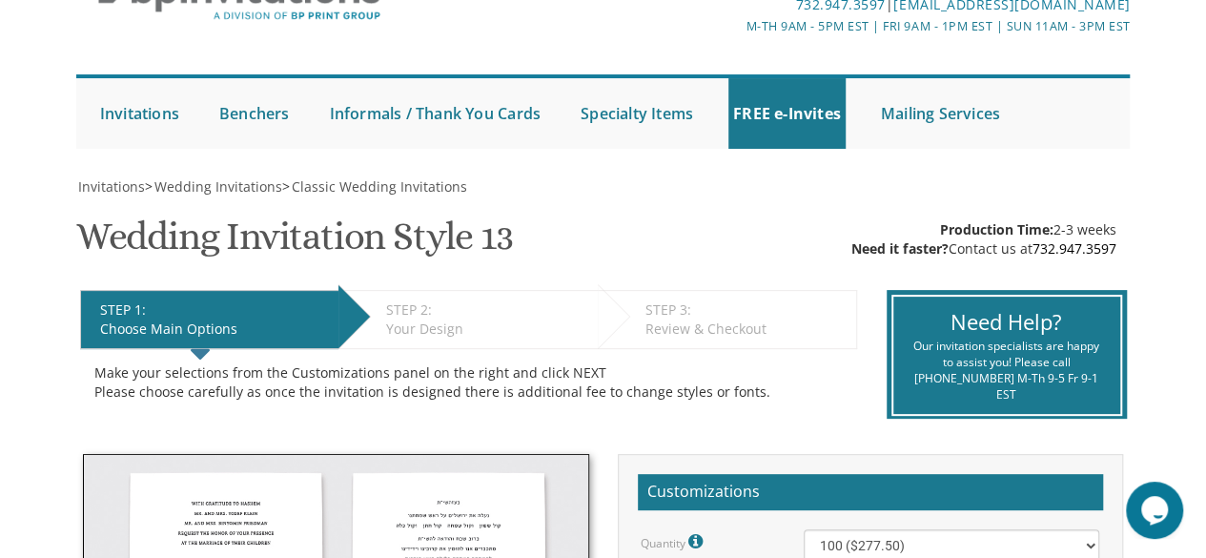
scroll to position [0, 0]
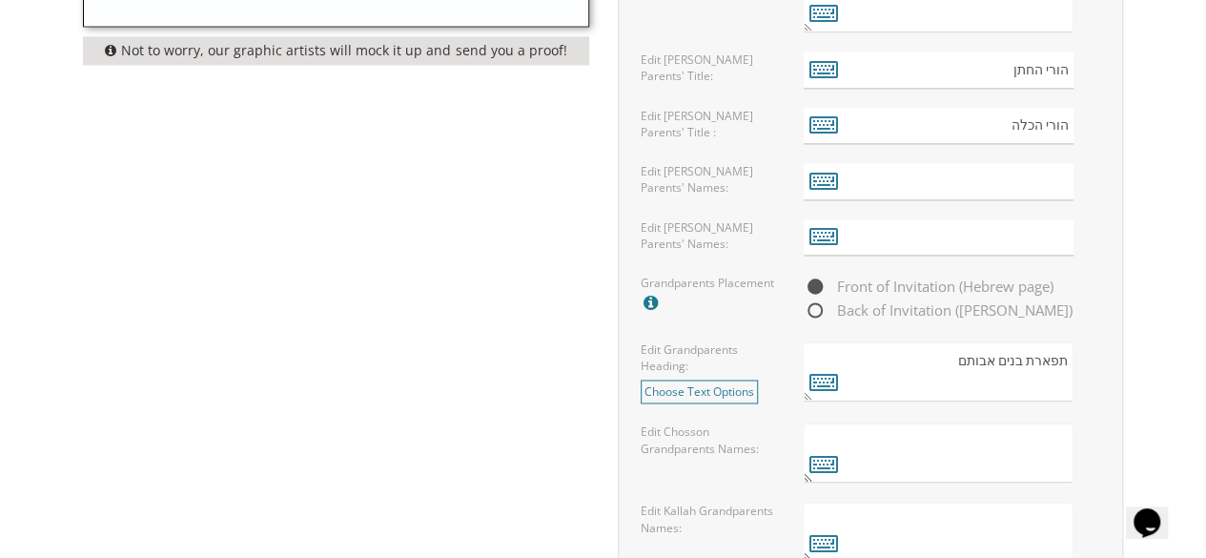
scroll to position [1487, 0]
